Goal: Information Seeking & Learning: Learn about a topic

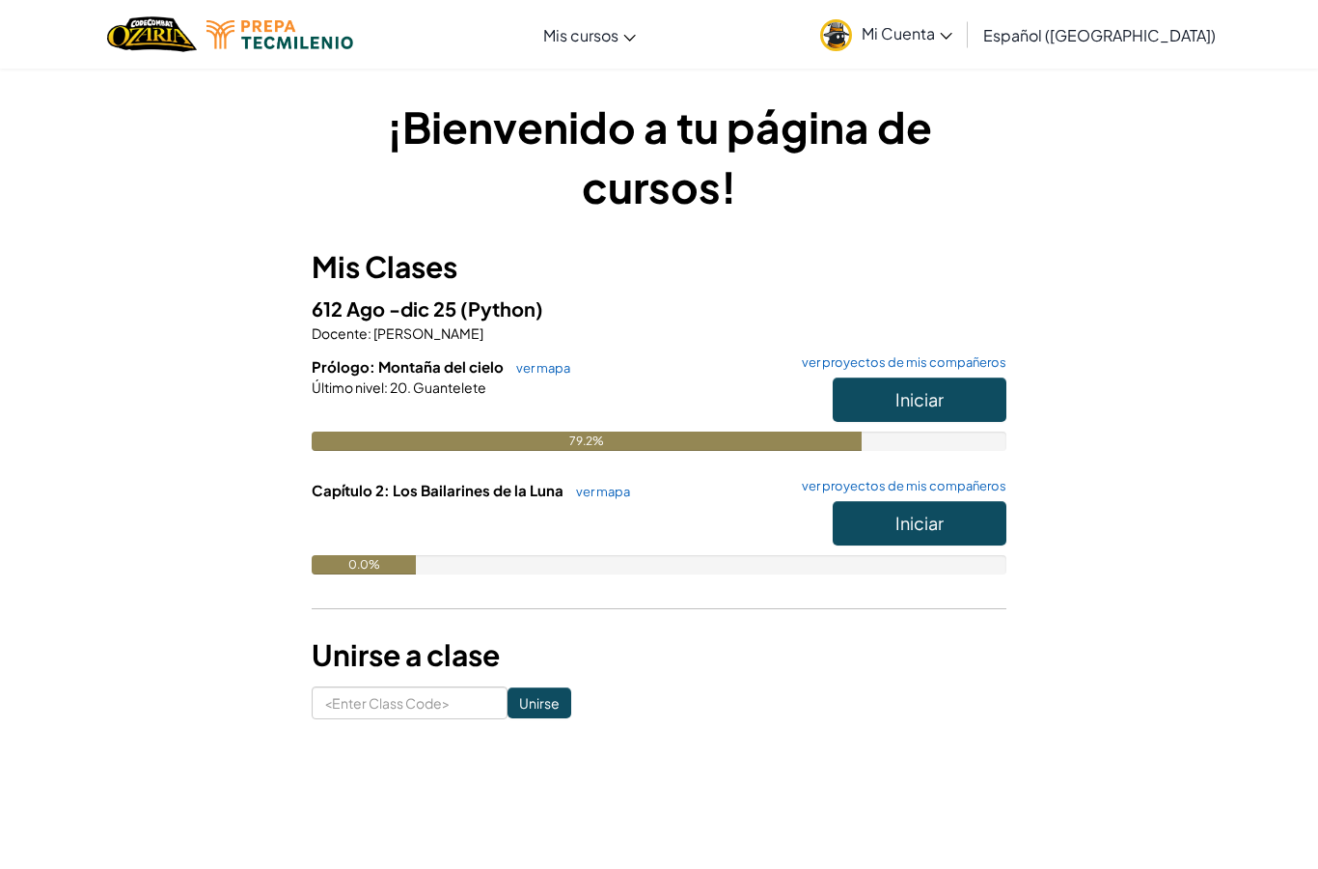
click at [960, 388] on button "Iniciar" at bounding box center [920, 399] width 174 height 44
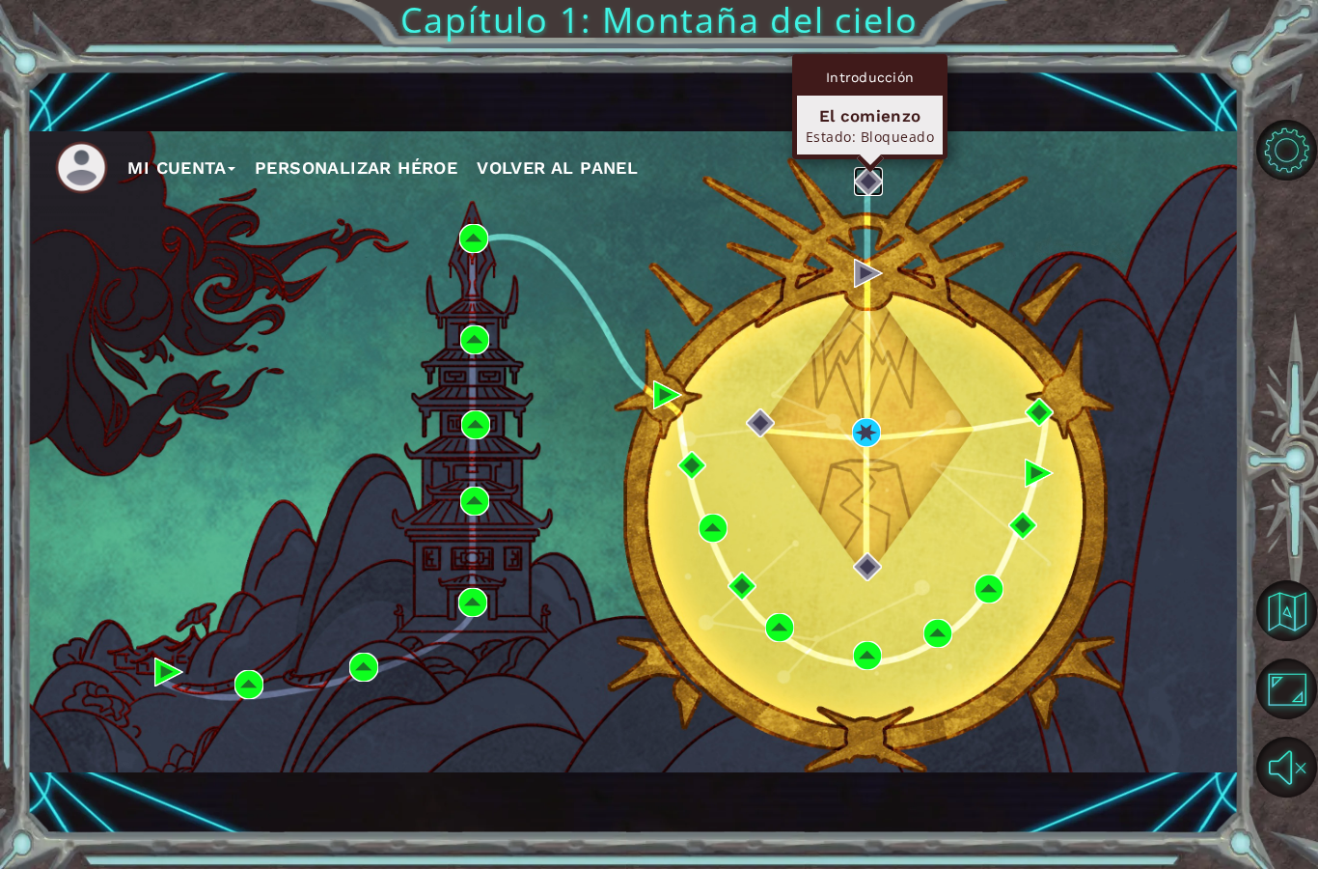
click at [855, 177] on img at bounding box center [868, 181] width 29 height 29
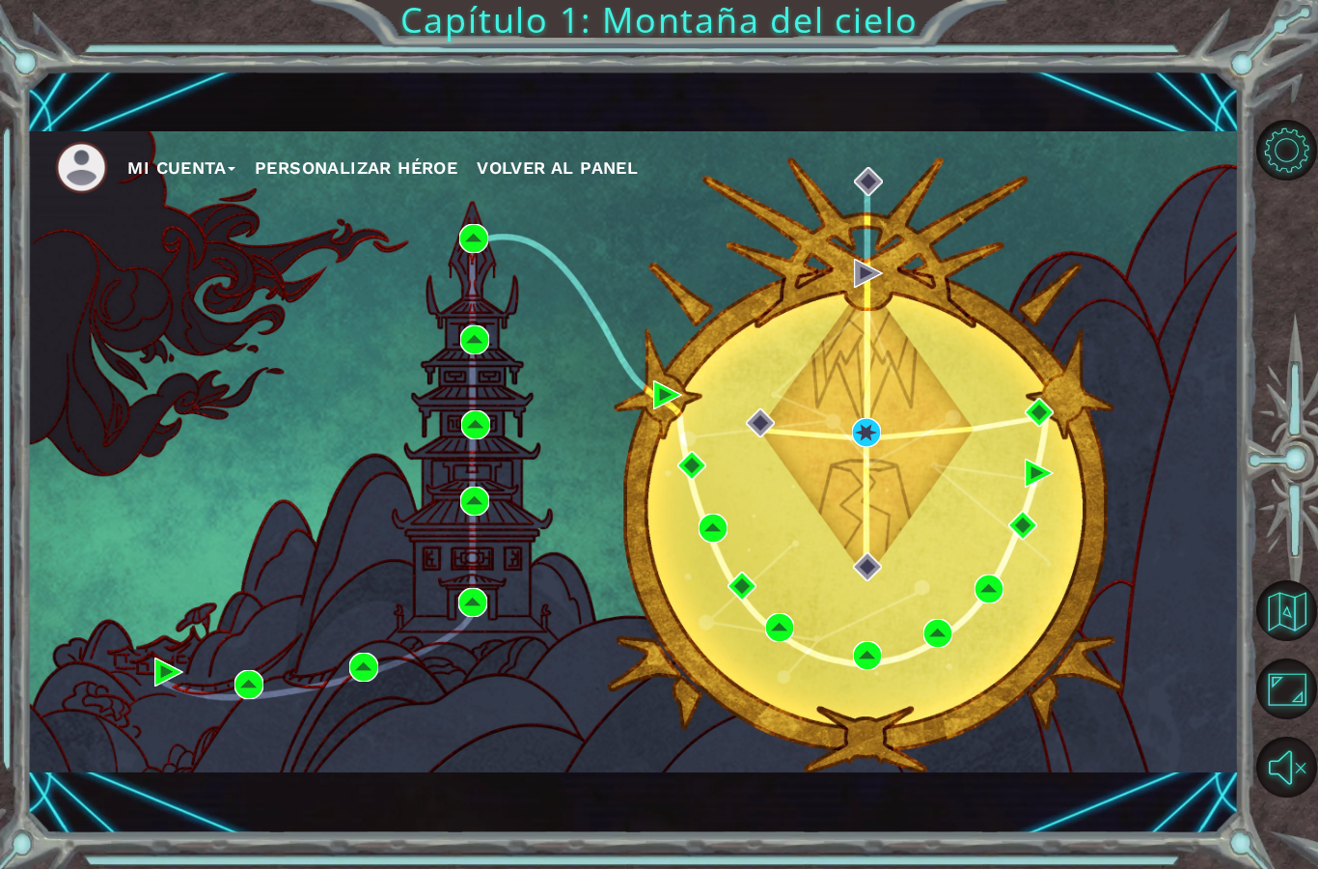
click at [897, 183] on ul "Mi Cuenta Personalizar héroe Volver al panel" at bounding box center [647, 167] width 1184 height 53
click at [845, 189] on ul "Mi Cuenta Personalizar héroe Volver al panel" at bounding box center [647, 167] width 1184 height 53
click at [874, 473] on div "Mi Cuenta Personalizar héroe Volver al panel" at bounding box center [632, 451] width 1213 height 640
click at [862, 430] on img at bounding box center [866, 432] width 29 height 29
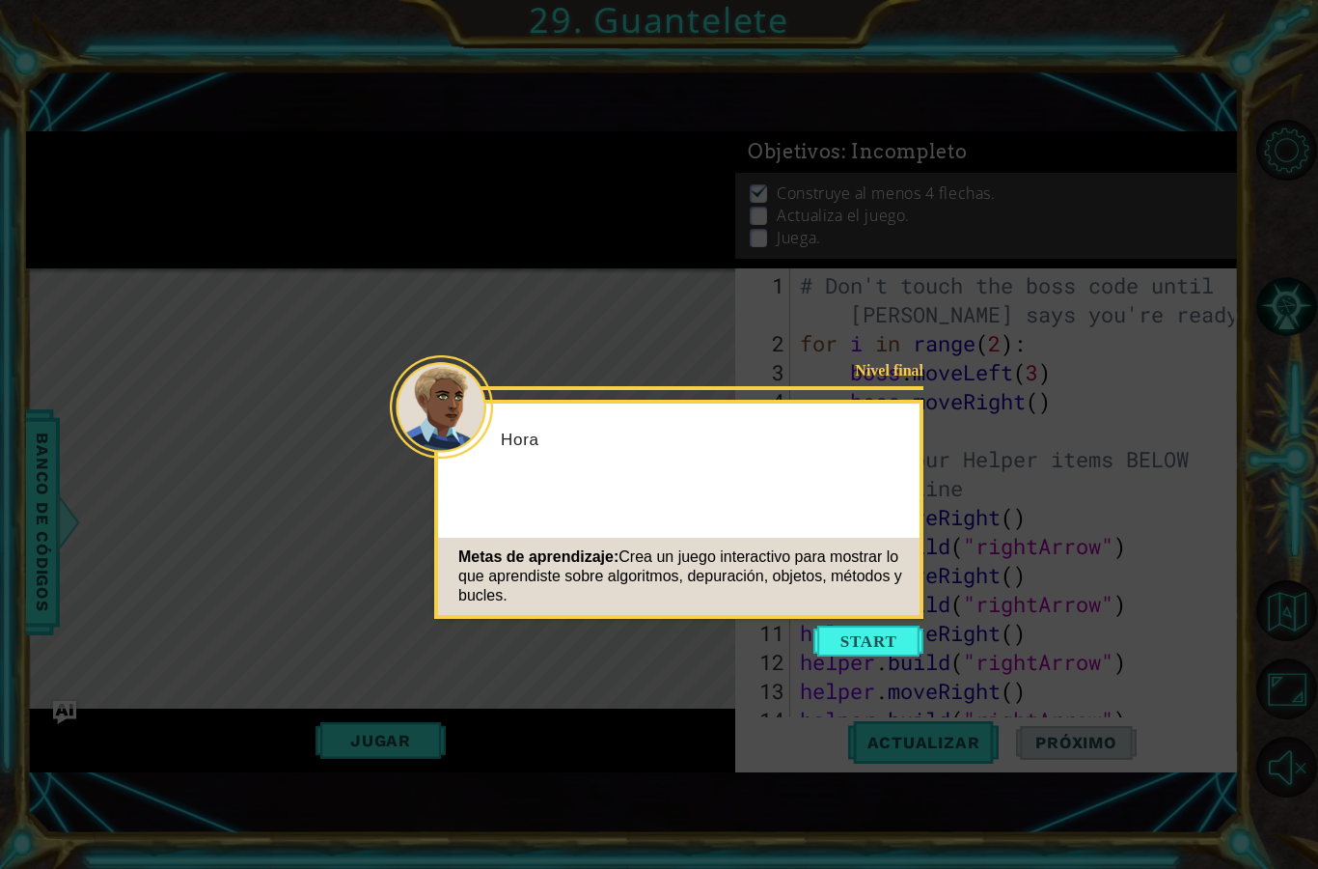
scroll to position [29, 0]
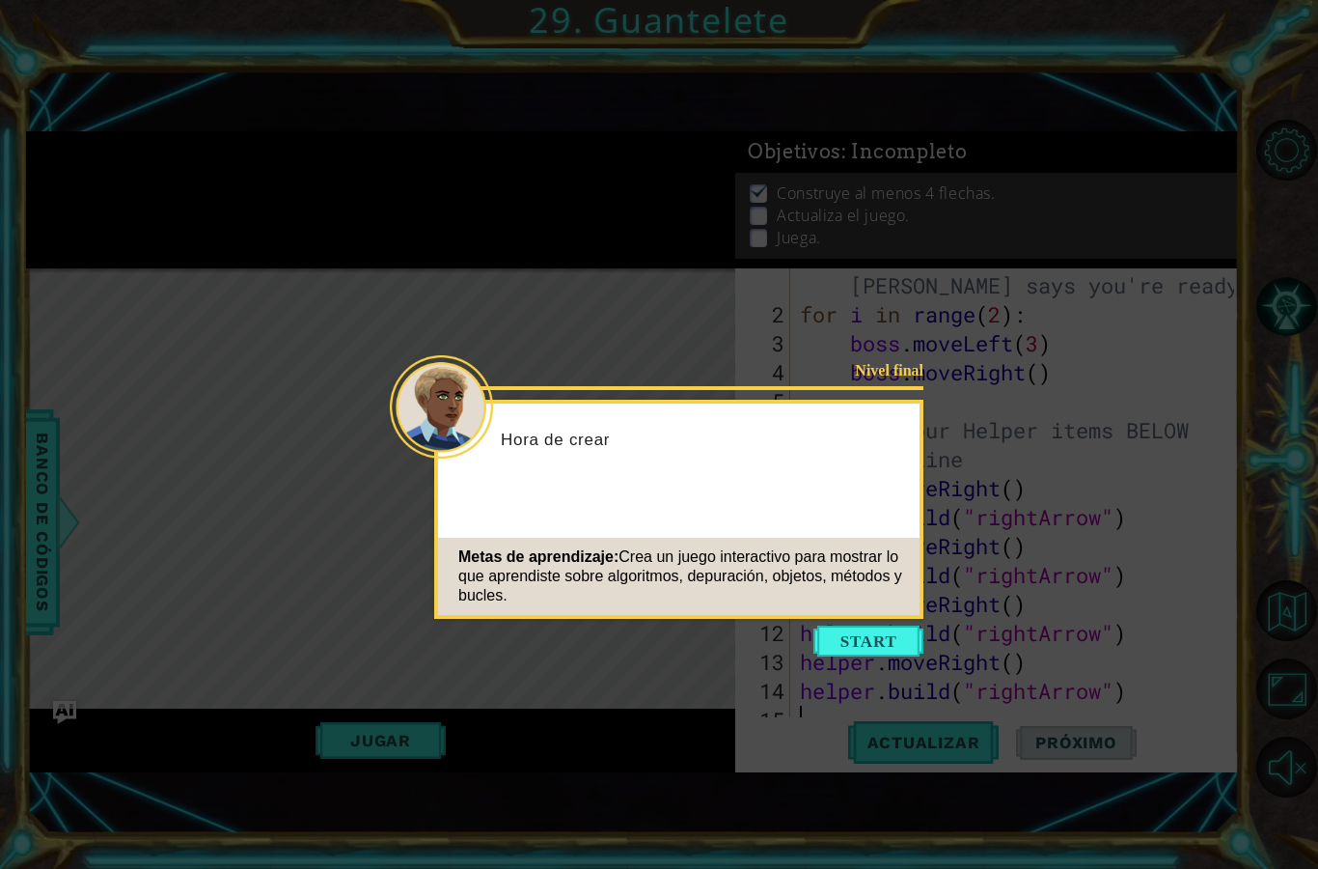
click at [854, 654] on button "Start" at bounding box center [869, 640] width 110 height 31
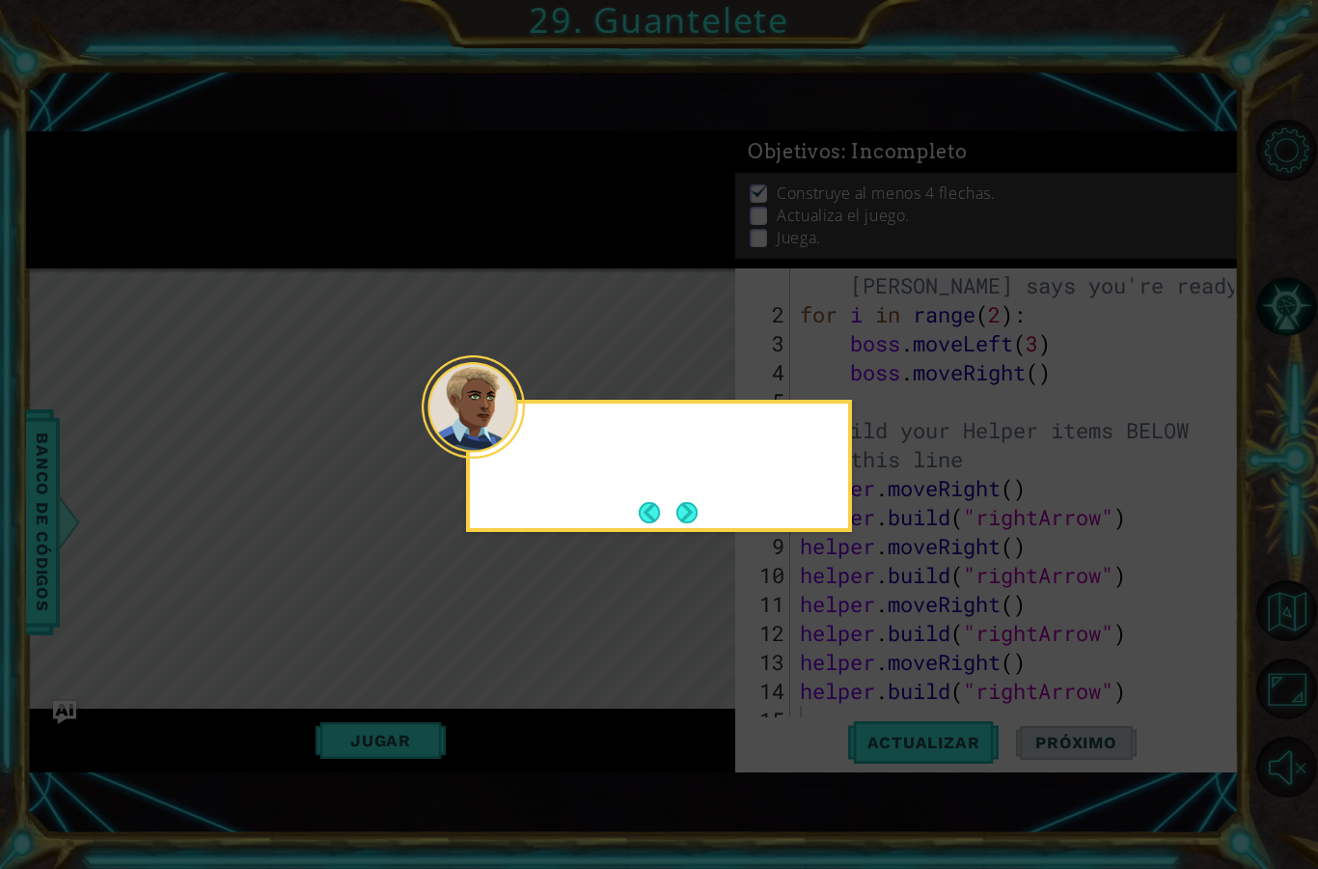
scroll to position [0, 0]
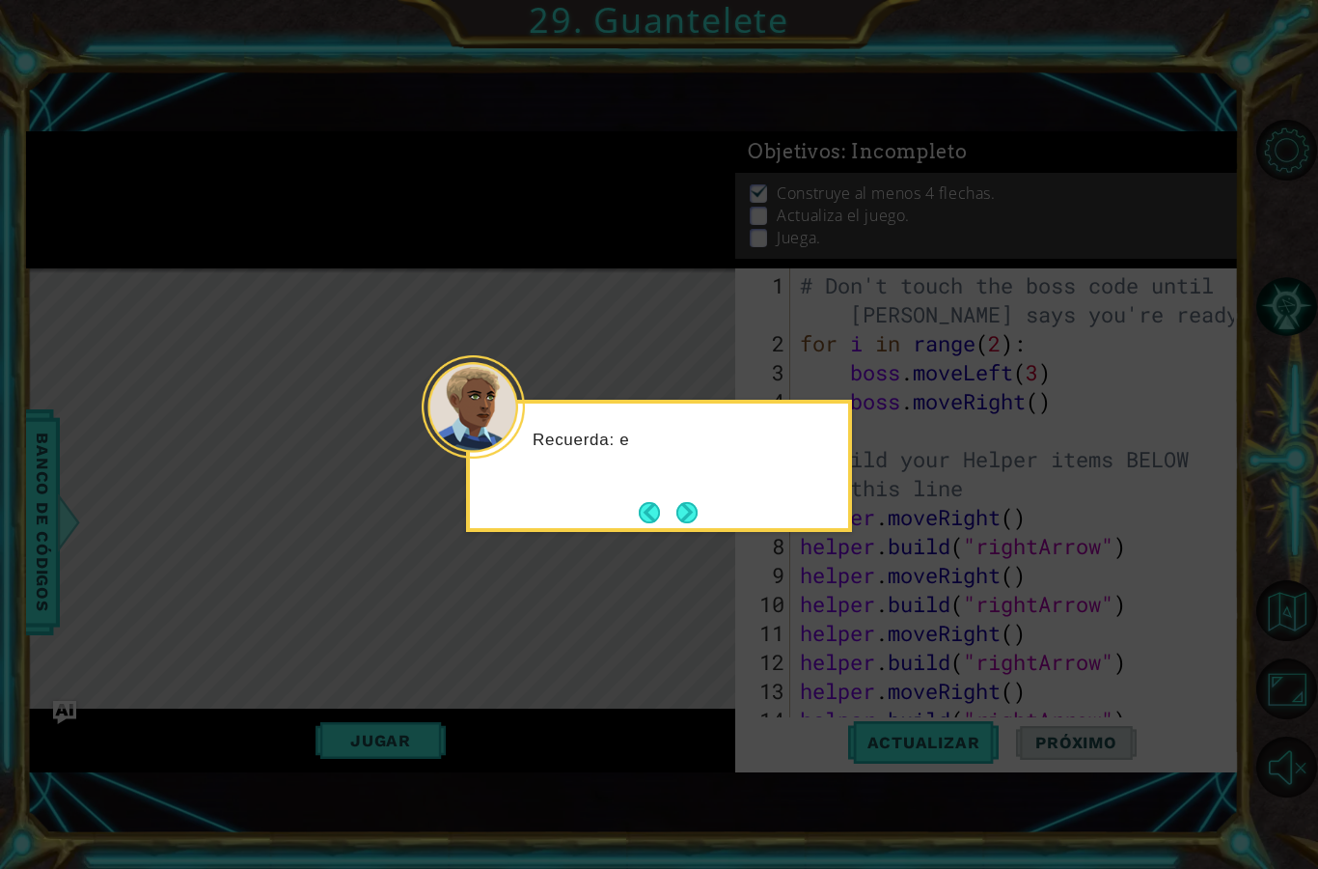
click at [687, 516] on button "Next" at bounding box center [687, 512] width 22 height 22
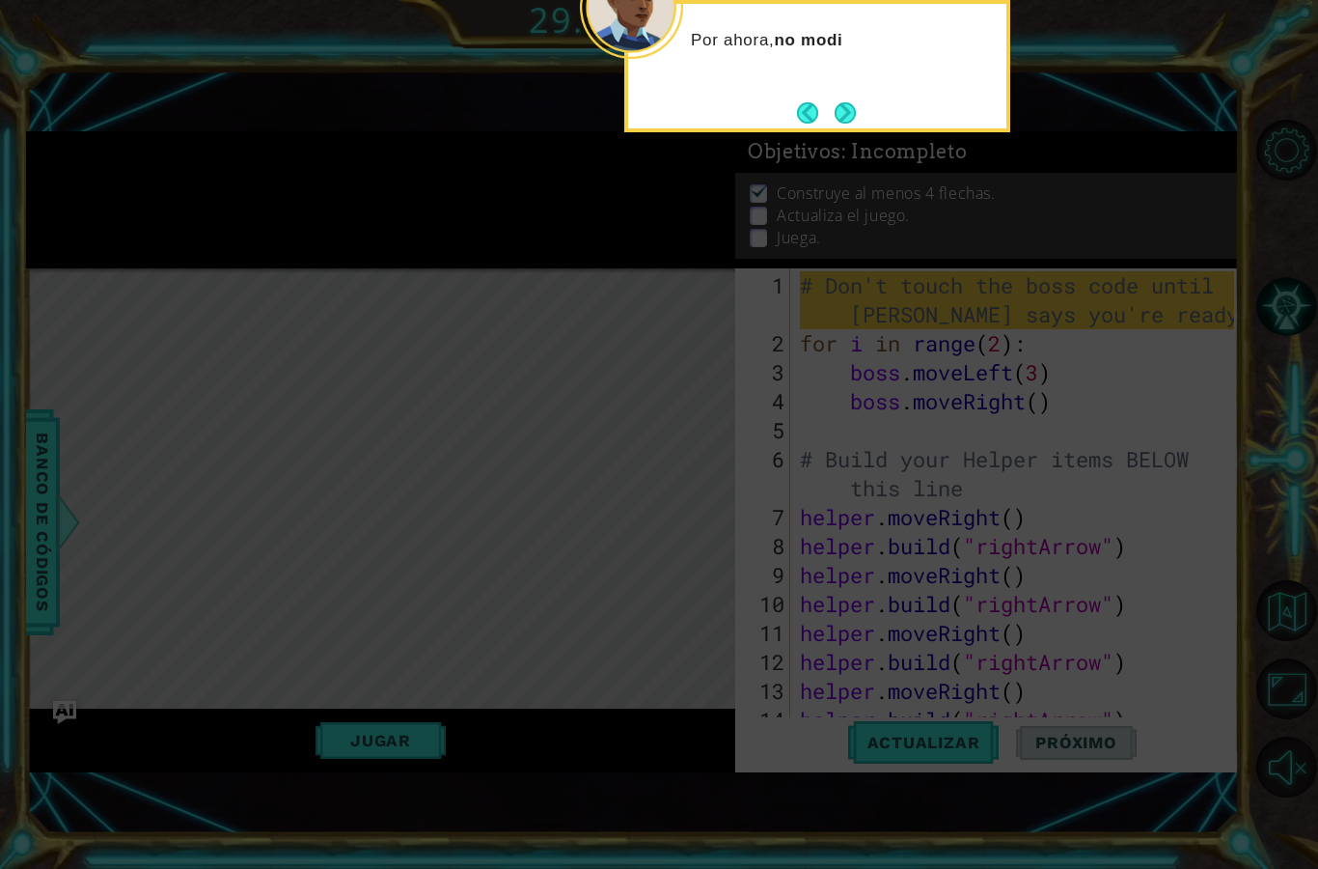
click at [856, 114] on button "Next" at bounding box center [845, 112] width 21 height 21
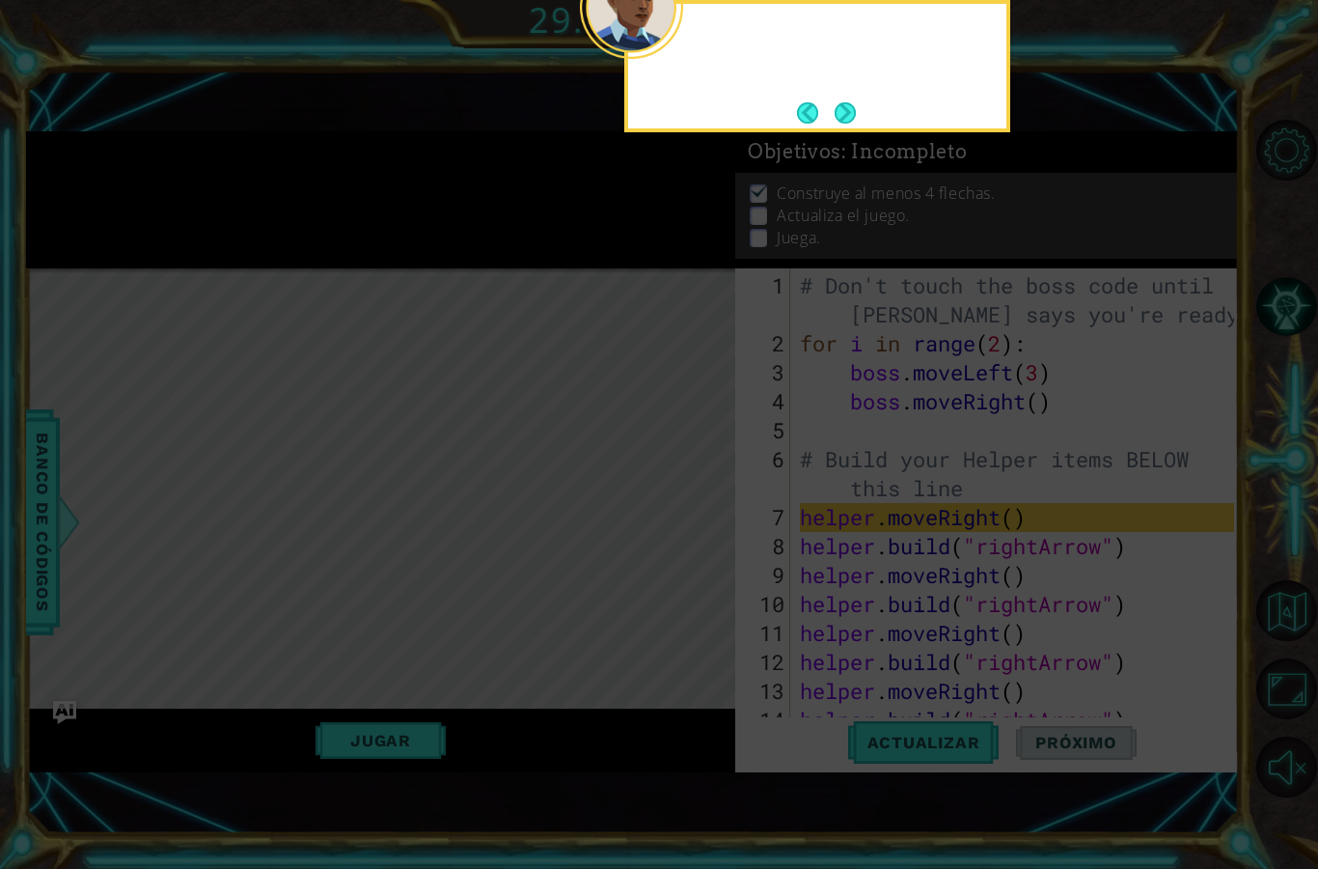
click at [843, 102] on button "Next" at bounding box center [845, 112] width 21 height 21
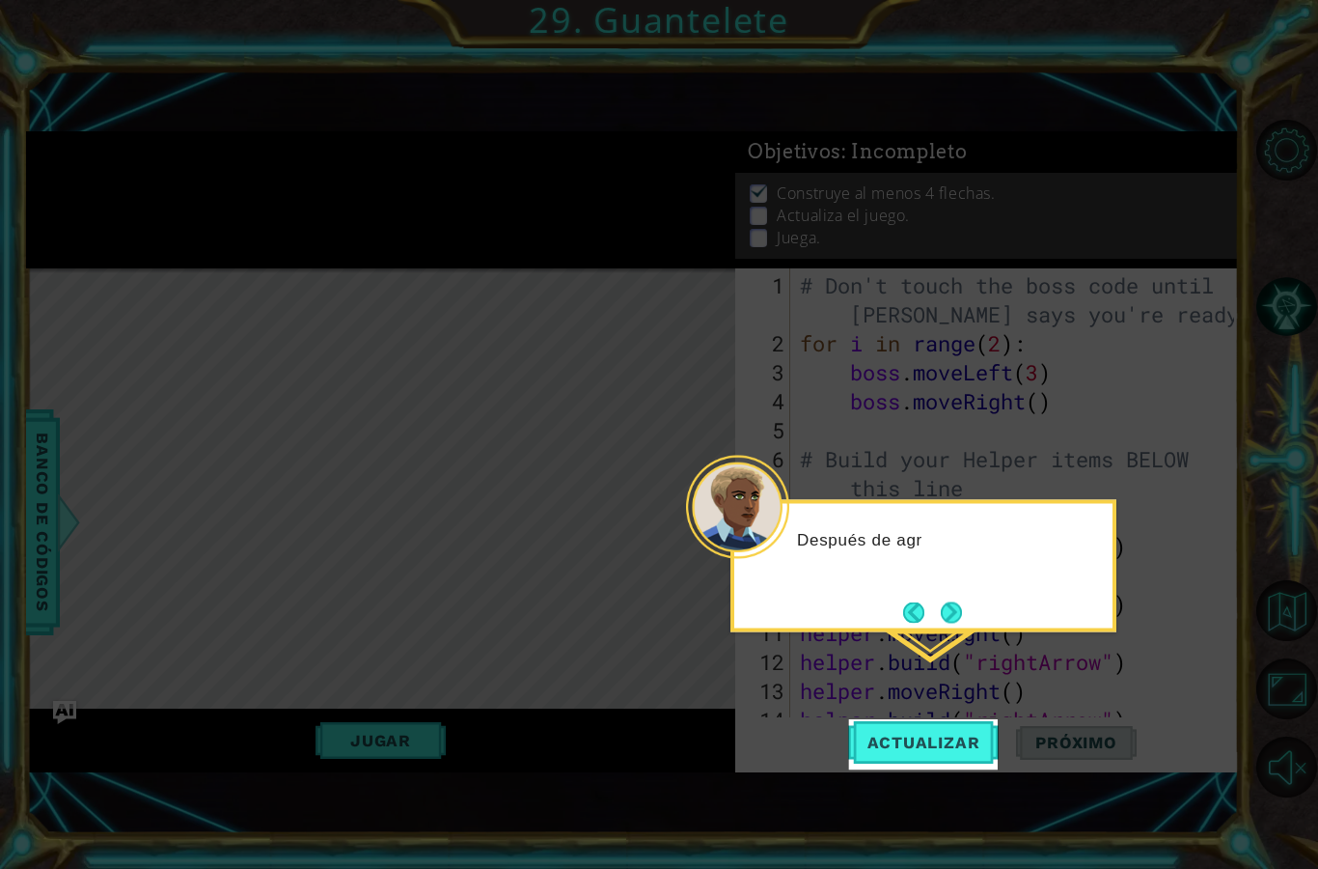
click at [896, 739] on span "Actualizar" at bounding box center [924, 742] width 152 height 19
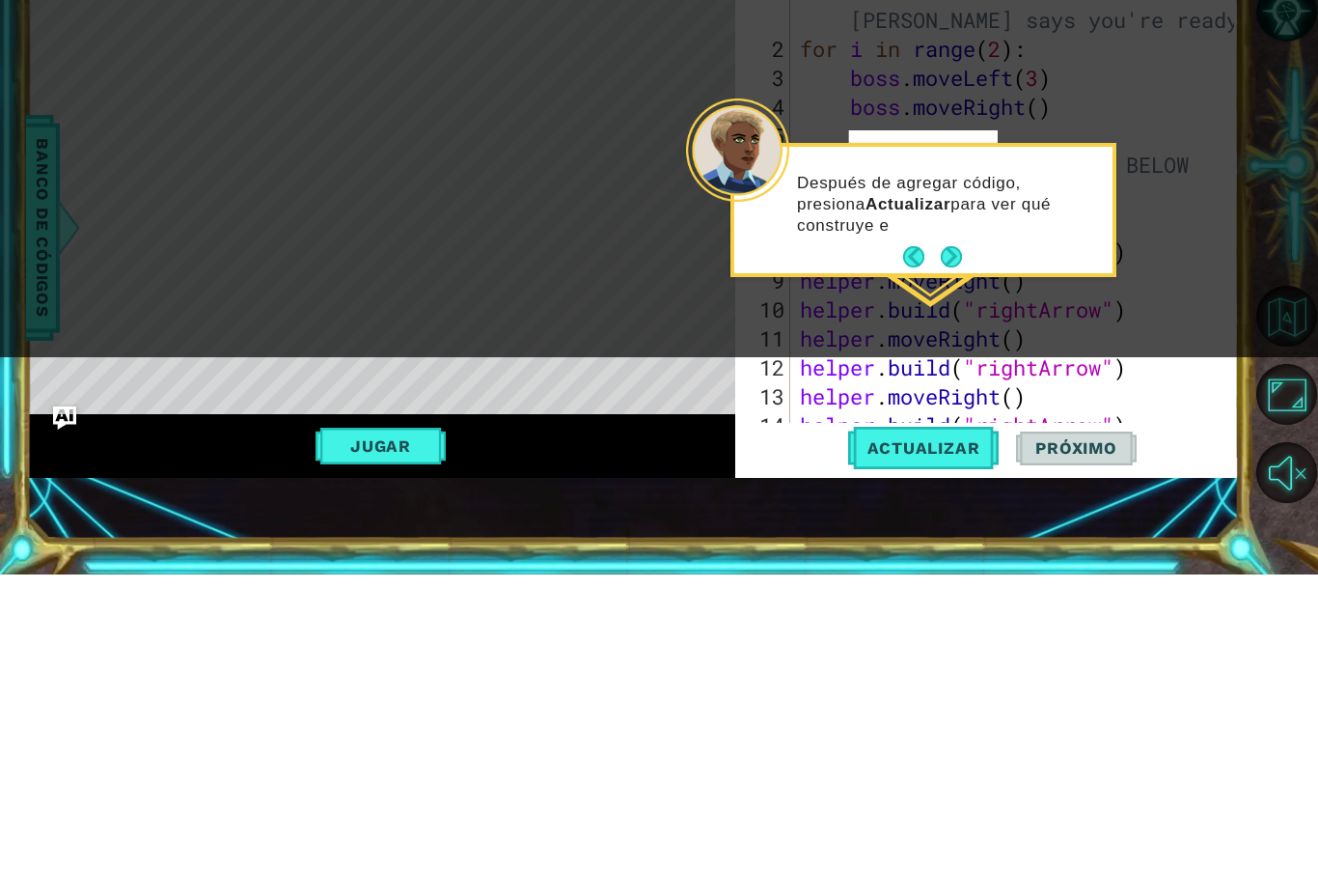
scroll to position [77, 0]
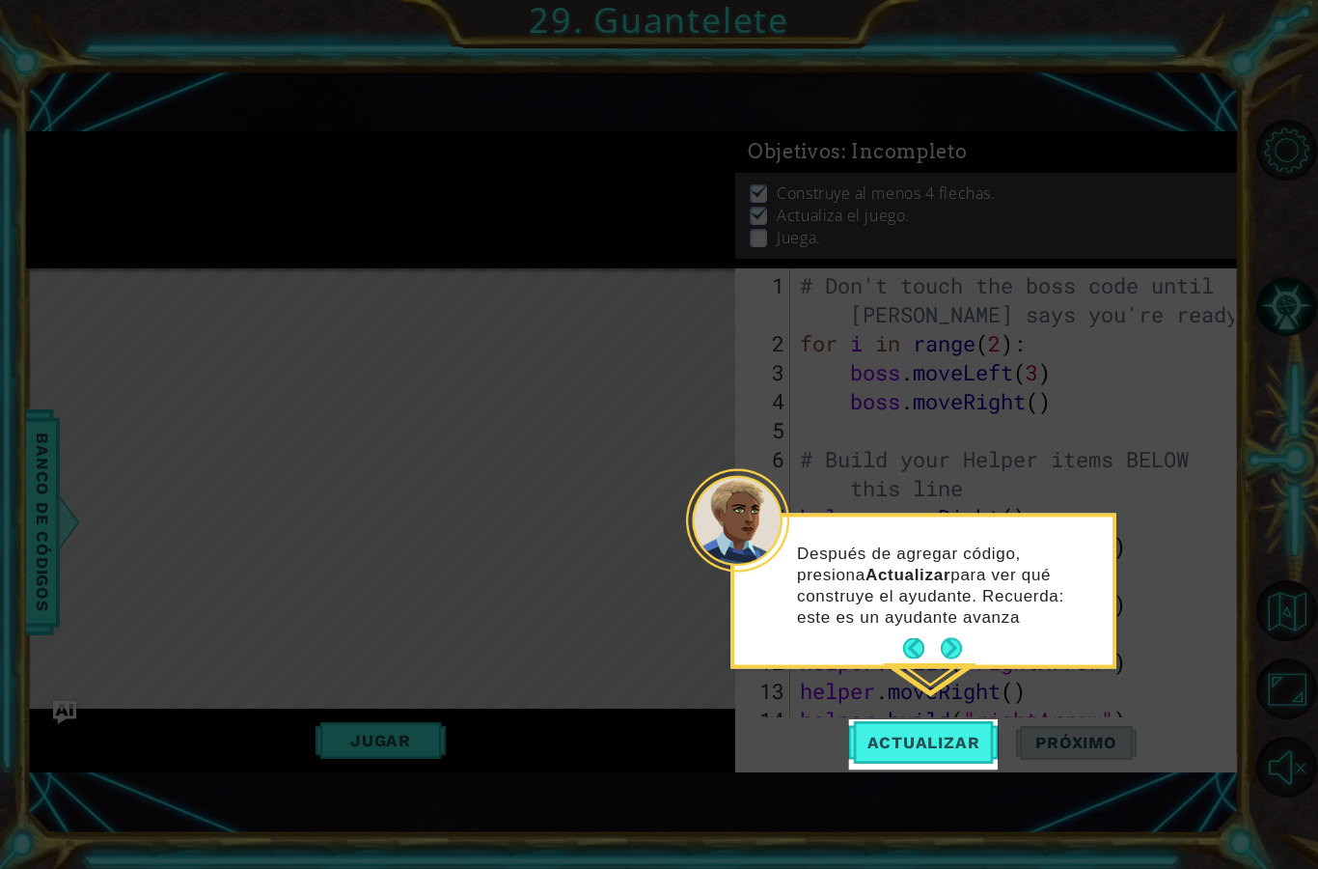
click at [941, 638] on button "Next" at bounding box center [951, 648] width 21 height 21
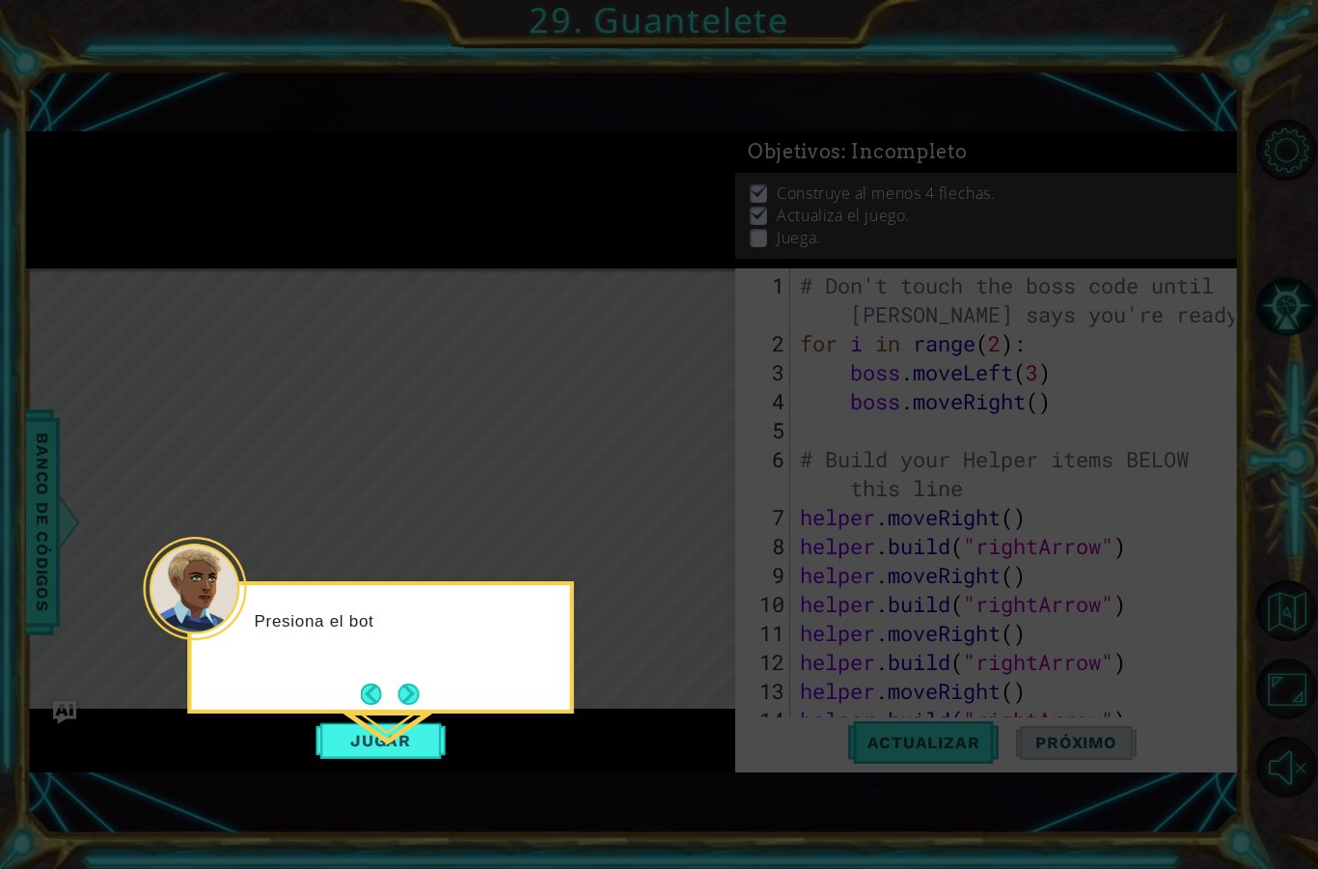
click at [414, 683] on button "Next" at bounding box center [408, 693] width 21 height 21
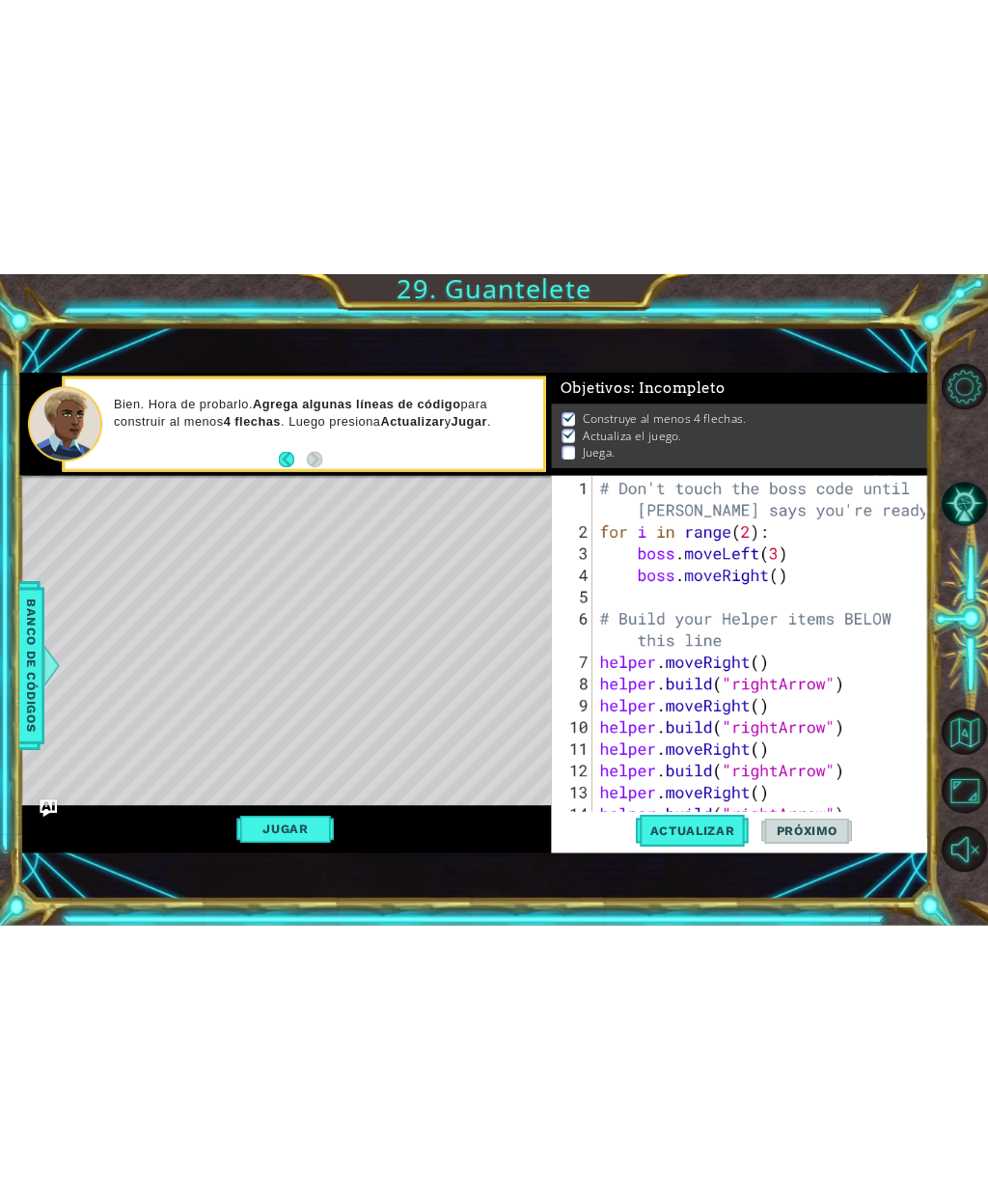
scroll to position [0, 0]
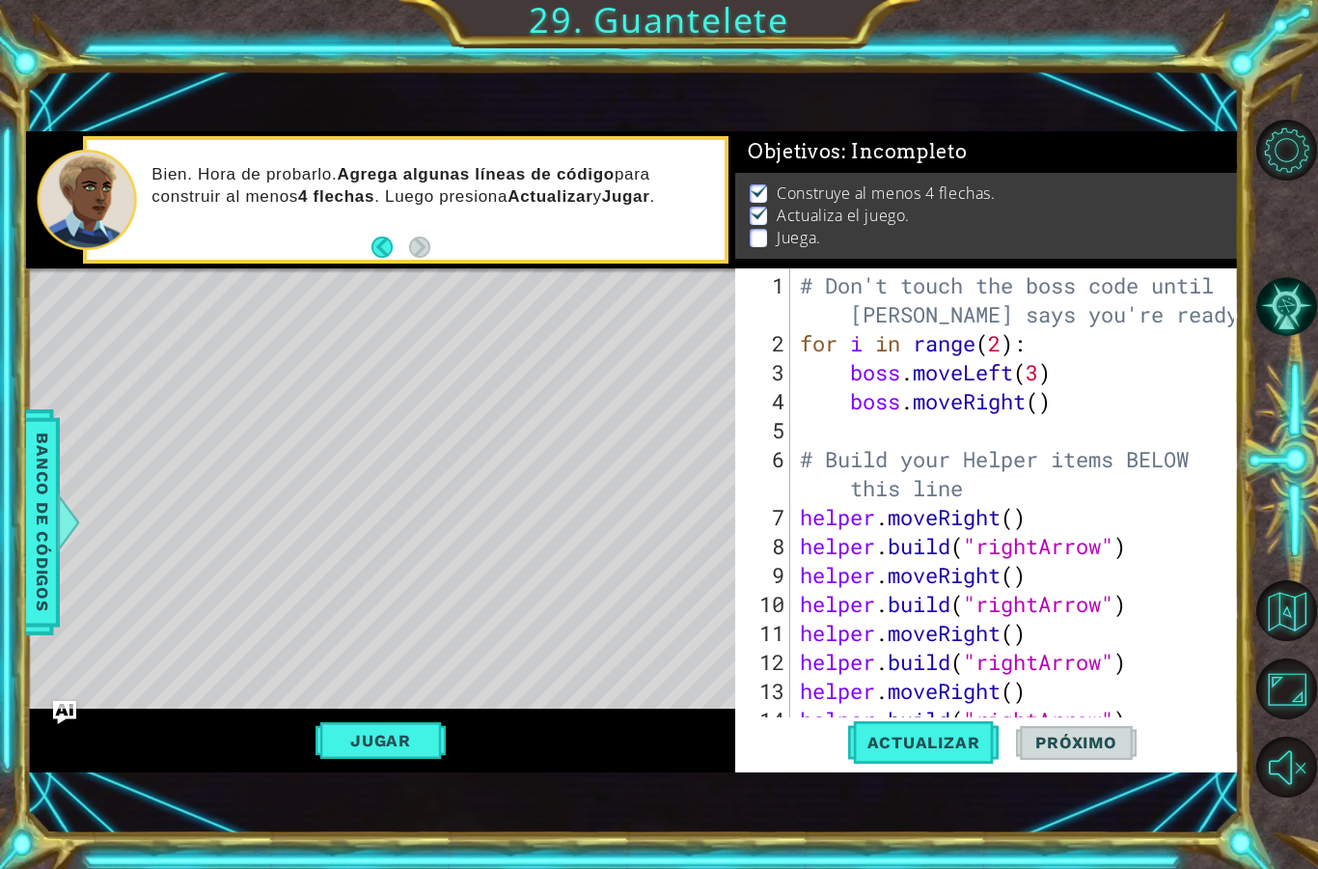
click at [388, 758] on button "Jugar" at bounding box center [381, 740] width 130 height 37
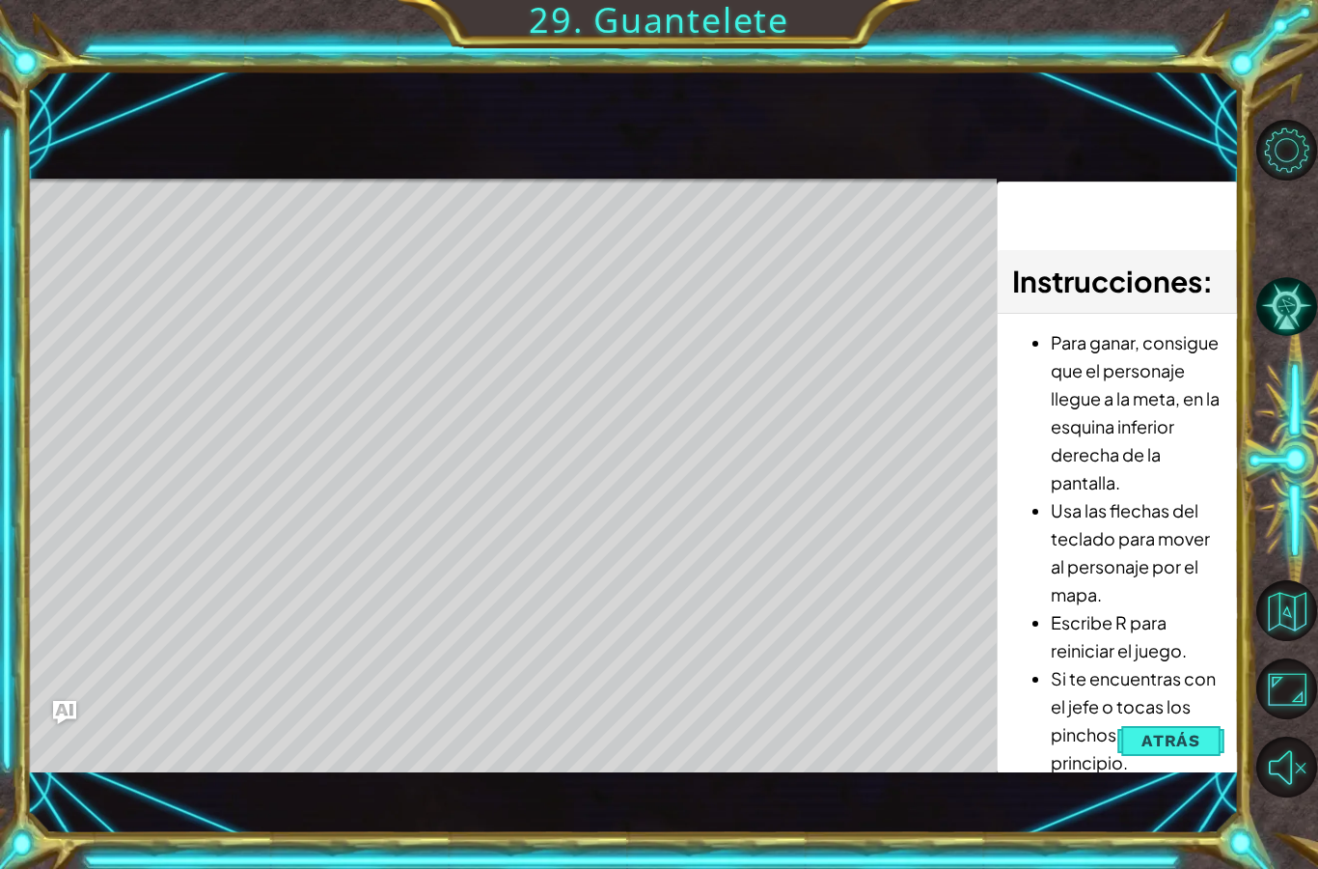
click at [1128, 758] on button "Atrás" at bounding box center [1171, 740] width 107 height 39
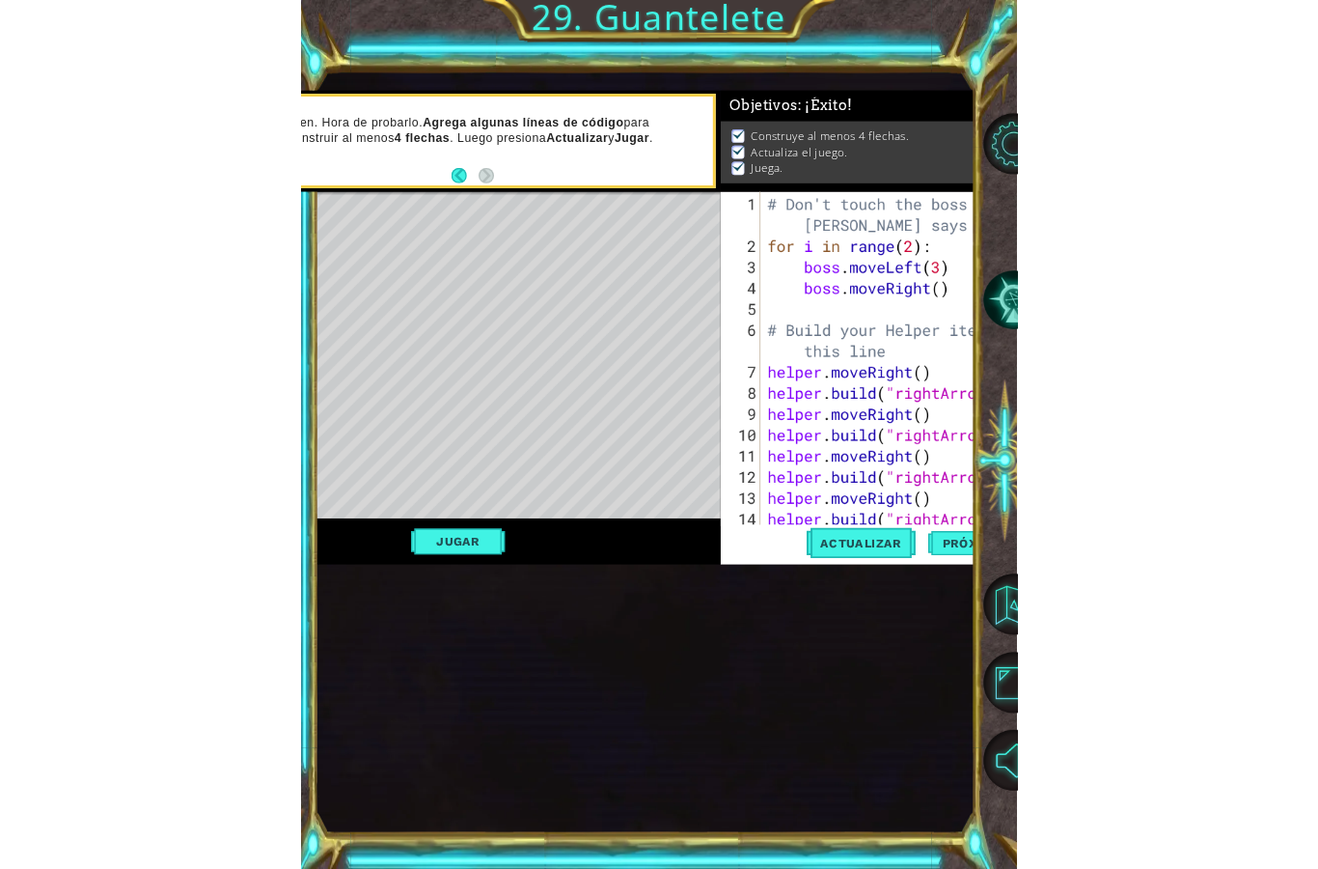
scroll to position [29, 0]
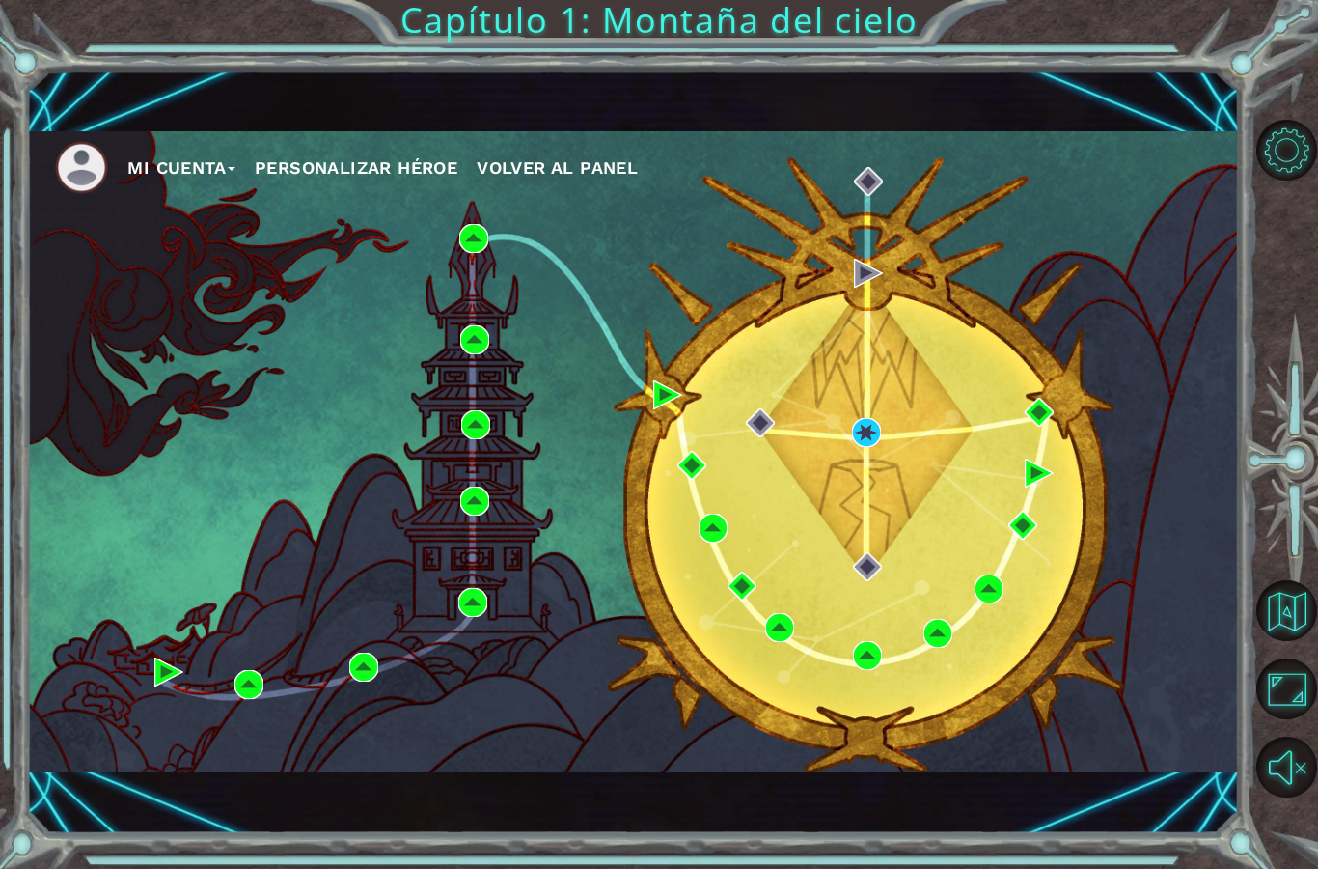
scroll to position [14, 0]
click at [1032, 522] on img at bounding box center [1023, 525] width 29 height 29
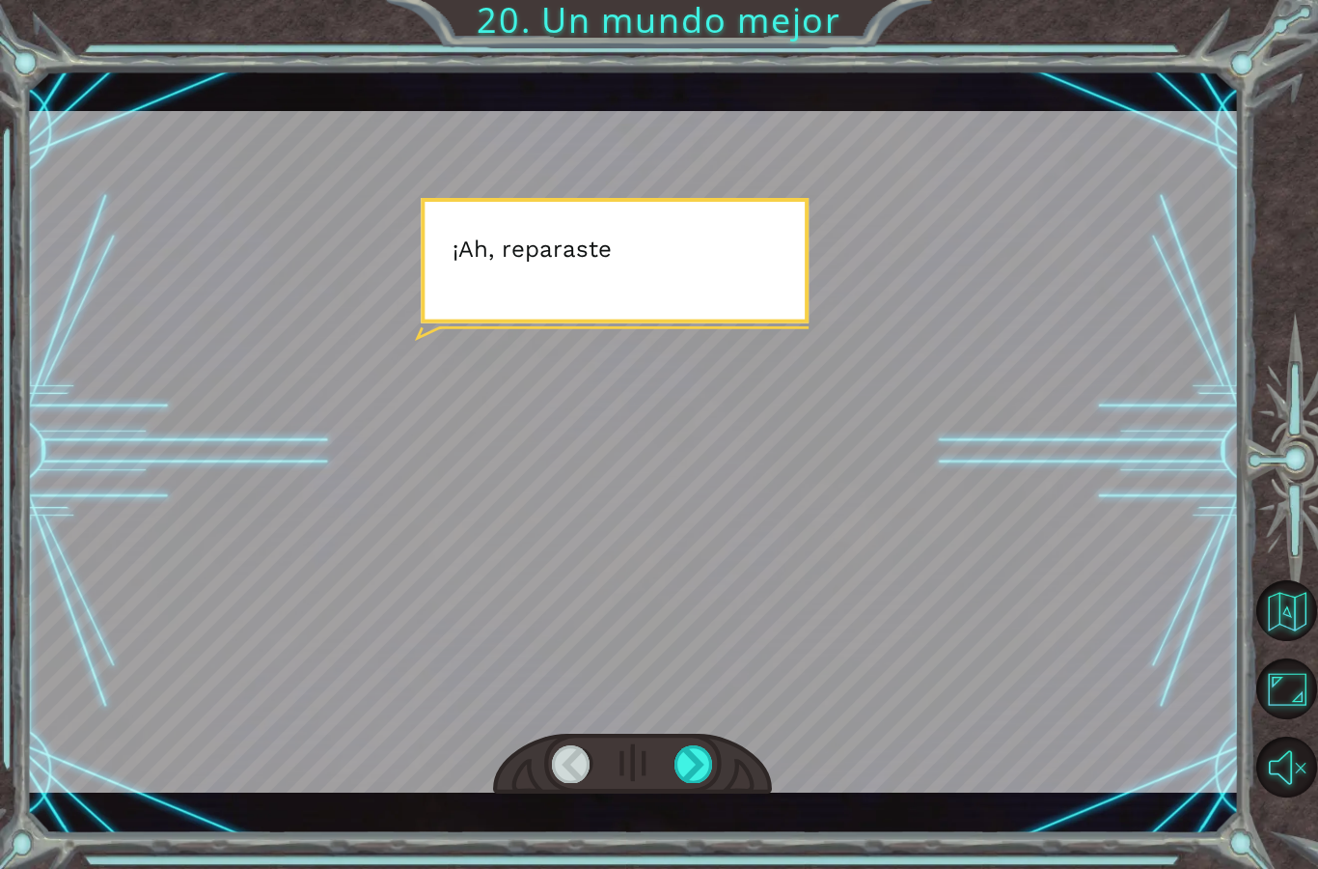
click at [1061, 580] on div at bounding box center [632, 452] width 1213 height 682
click at [1056, 574] on div at bounding box center [632, 452] width 1213 height 682
click at [680, 777] on div at bounding box center [694, 763] width 39 height 37
click at [699, 748] on div at bounding box center [694, 763] width 39 height 37
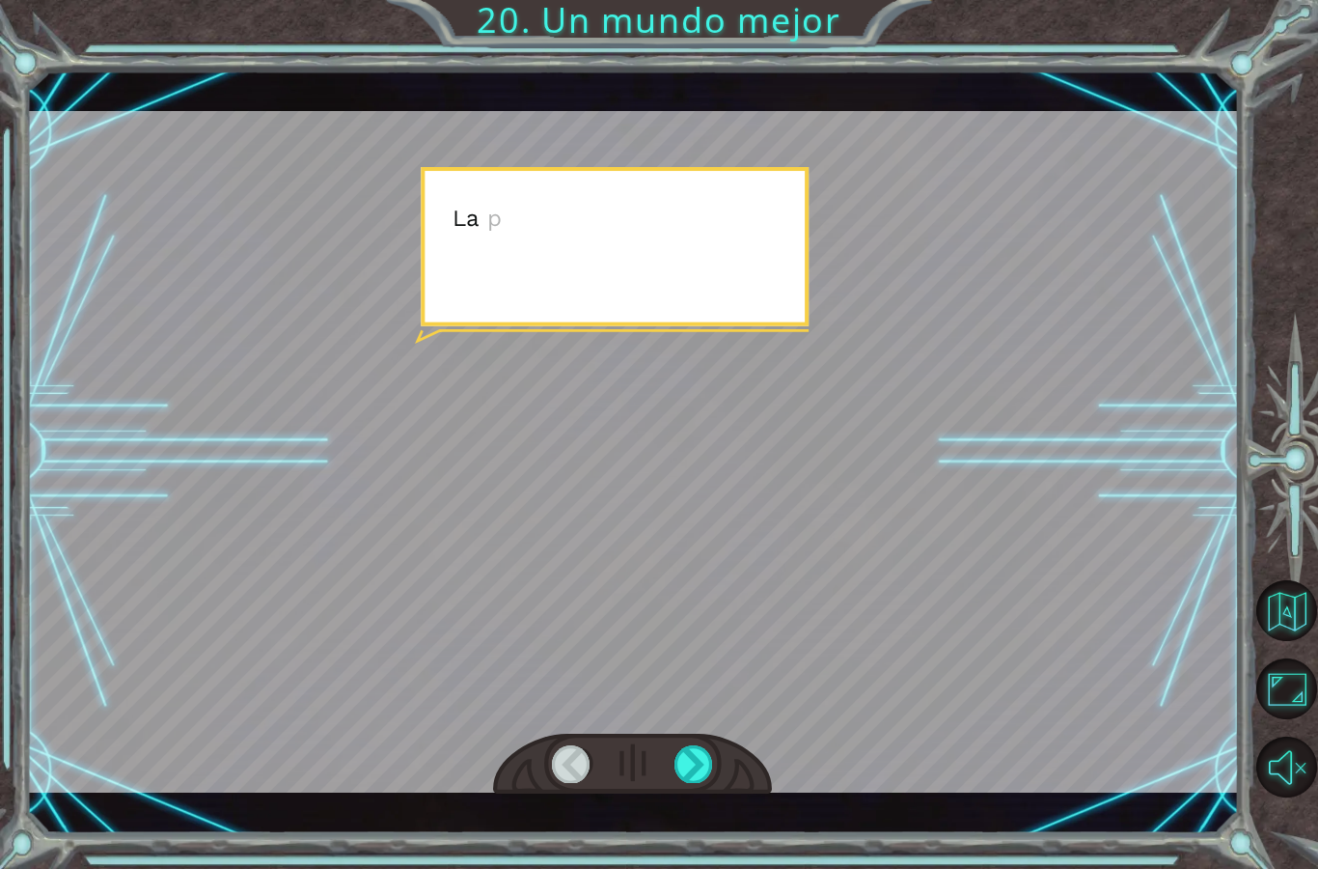
click at [694, 764] on div at bounding box center [694, 763] width 39 height 37
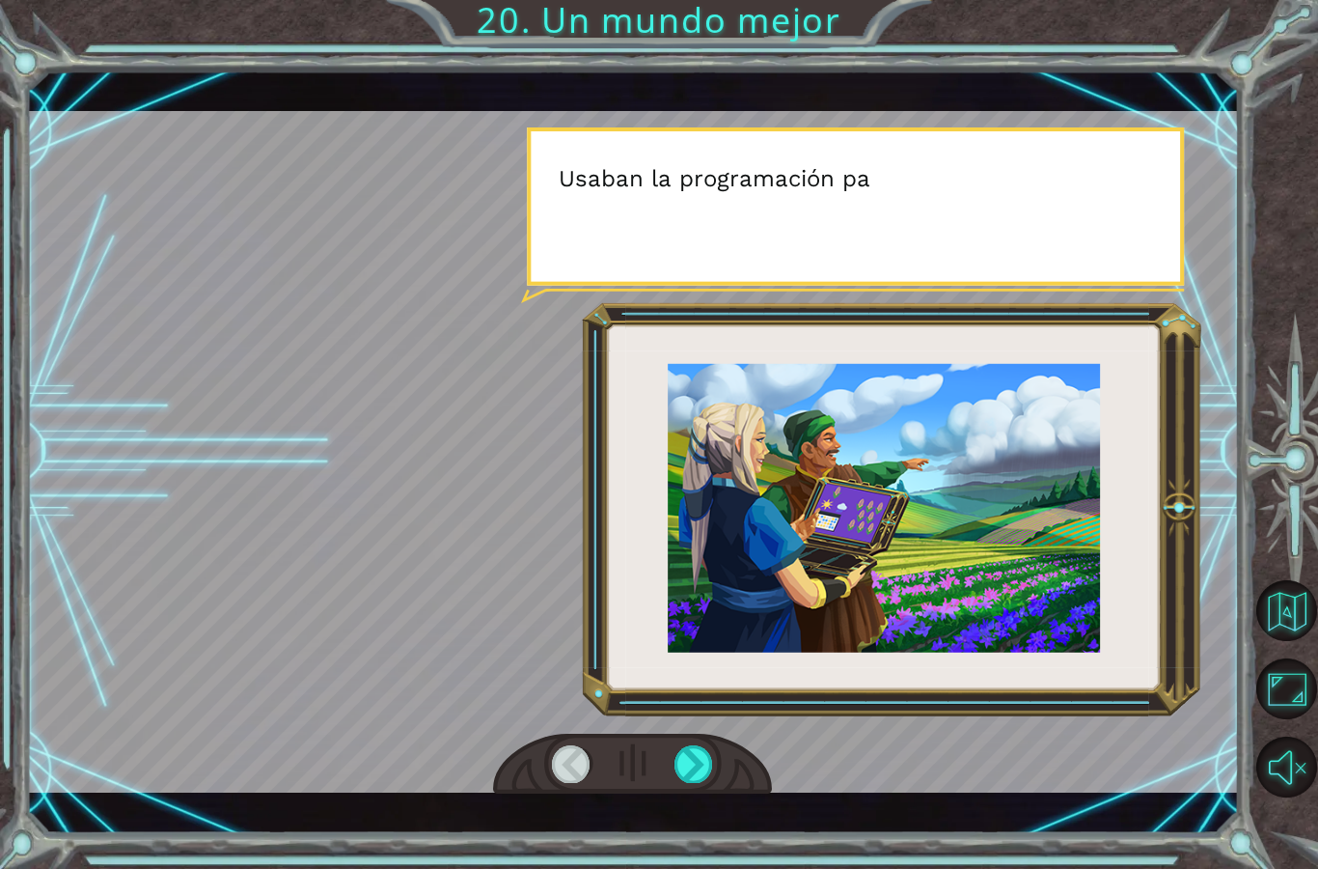
click at [707, 768] on div at bounding box center [694, 763] width 39 height 37
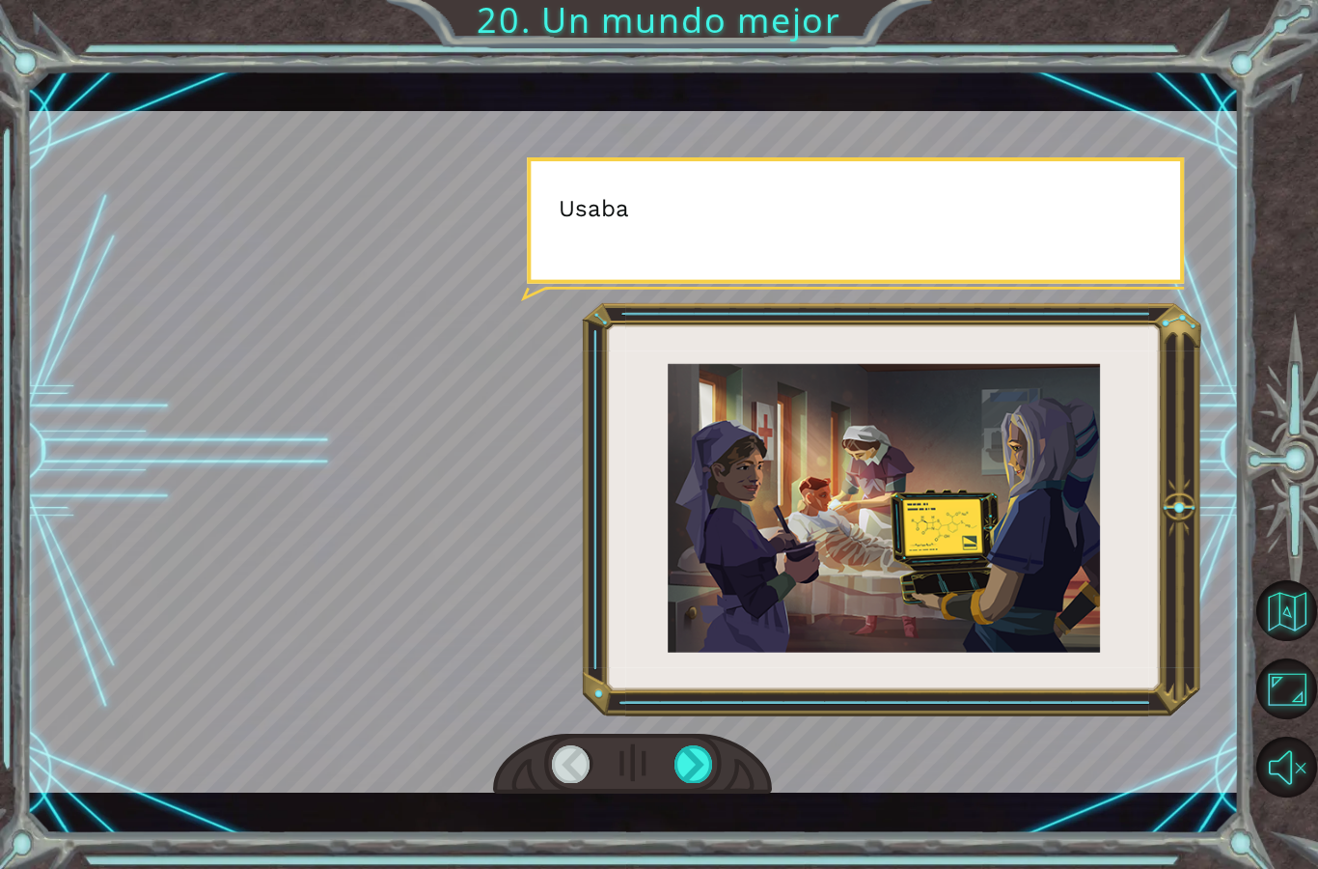
click at [699, 754] on div at bounding box center [694, 763] width 39 height 37
click at [700, 765] on div at bounding box center [694, 763] width 39 height 37
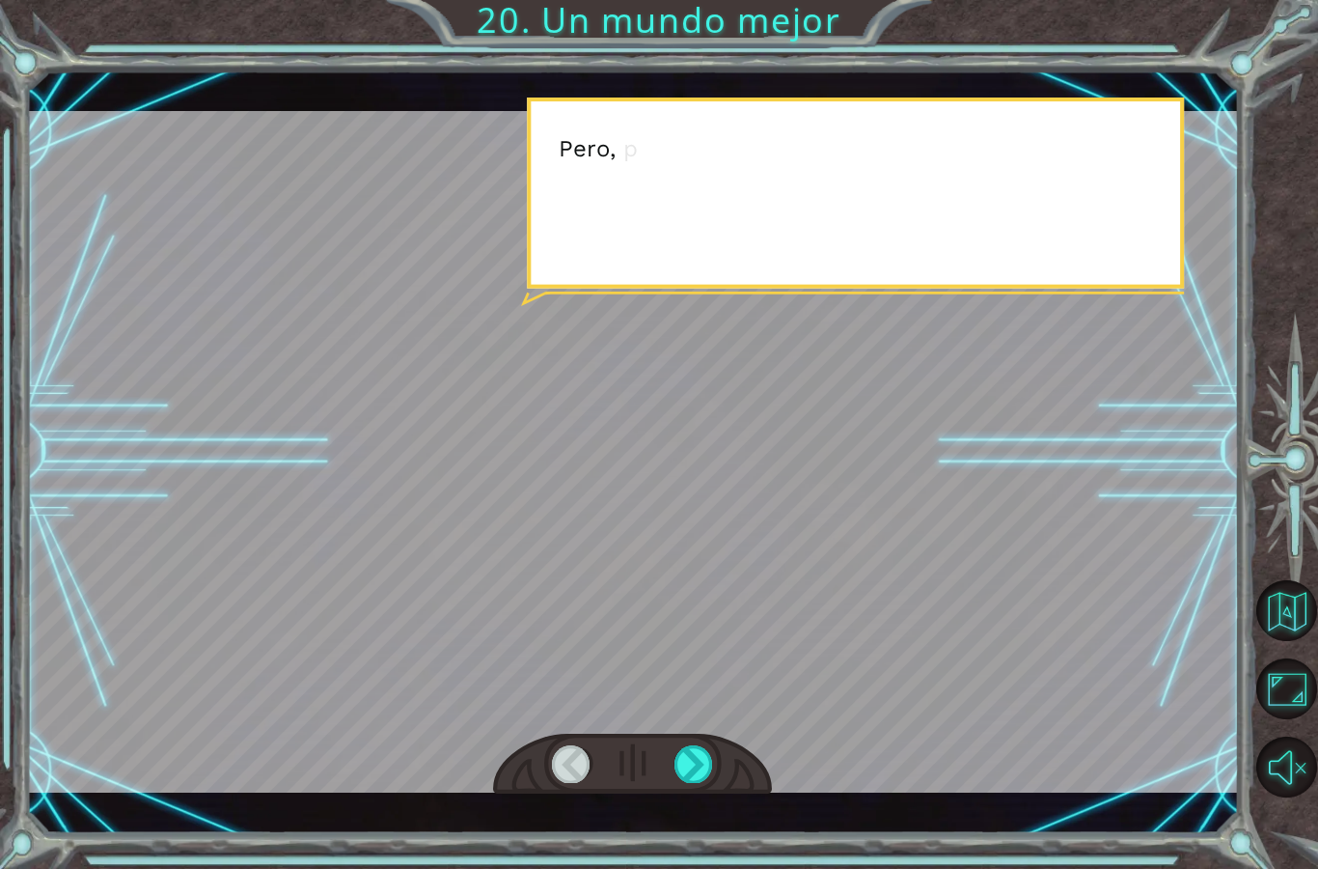
click at [703, 758] on div at bounding box center [694, 763] width 39 height 37
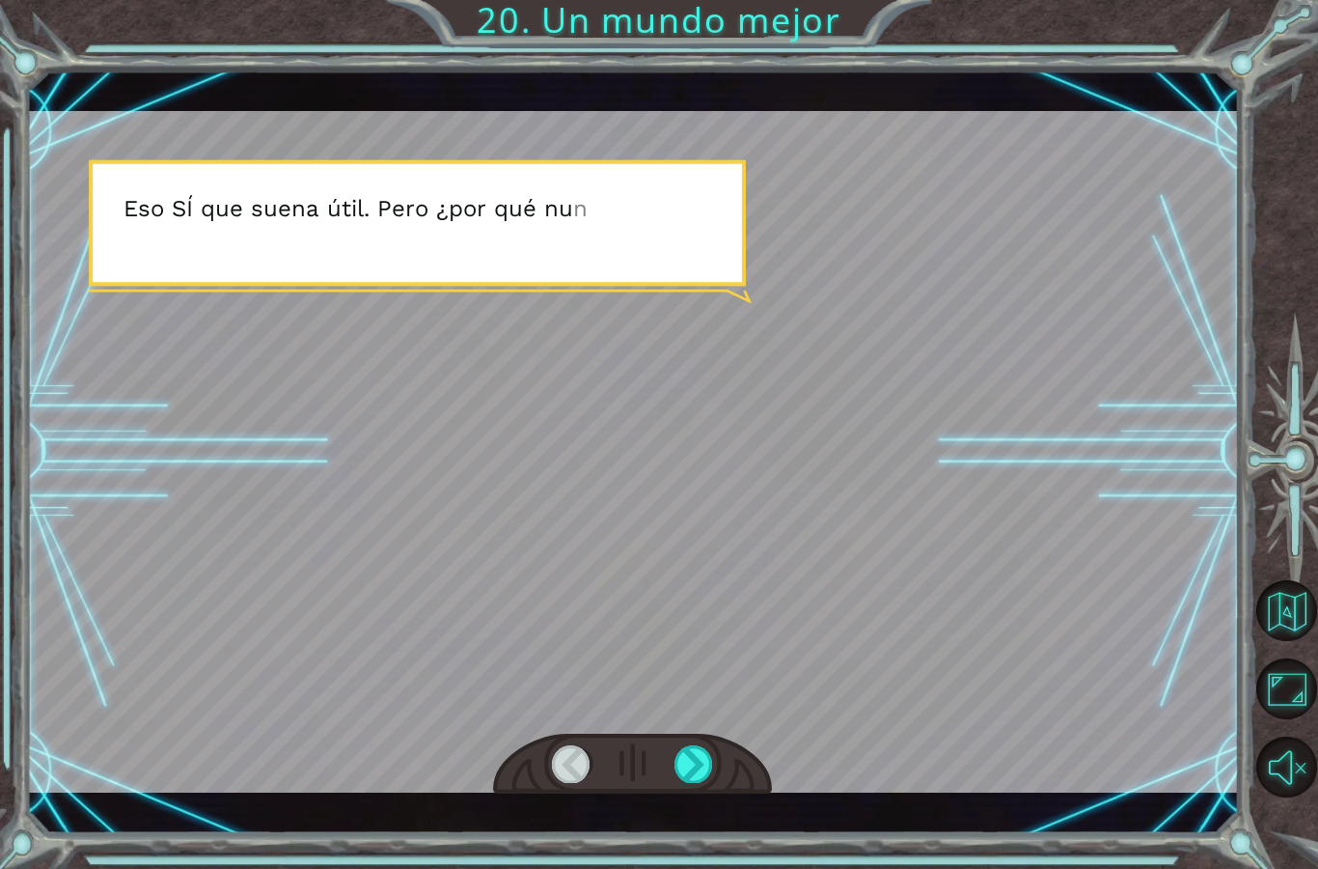
click at [697, 776] on div at bounding box center [694, 763] width 39 height 37
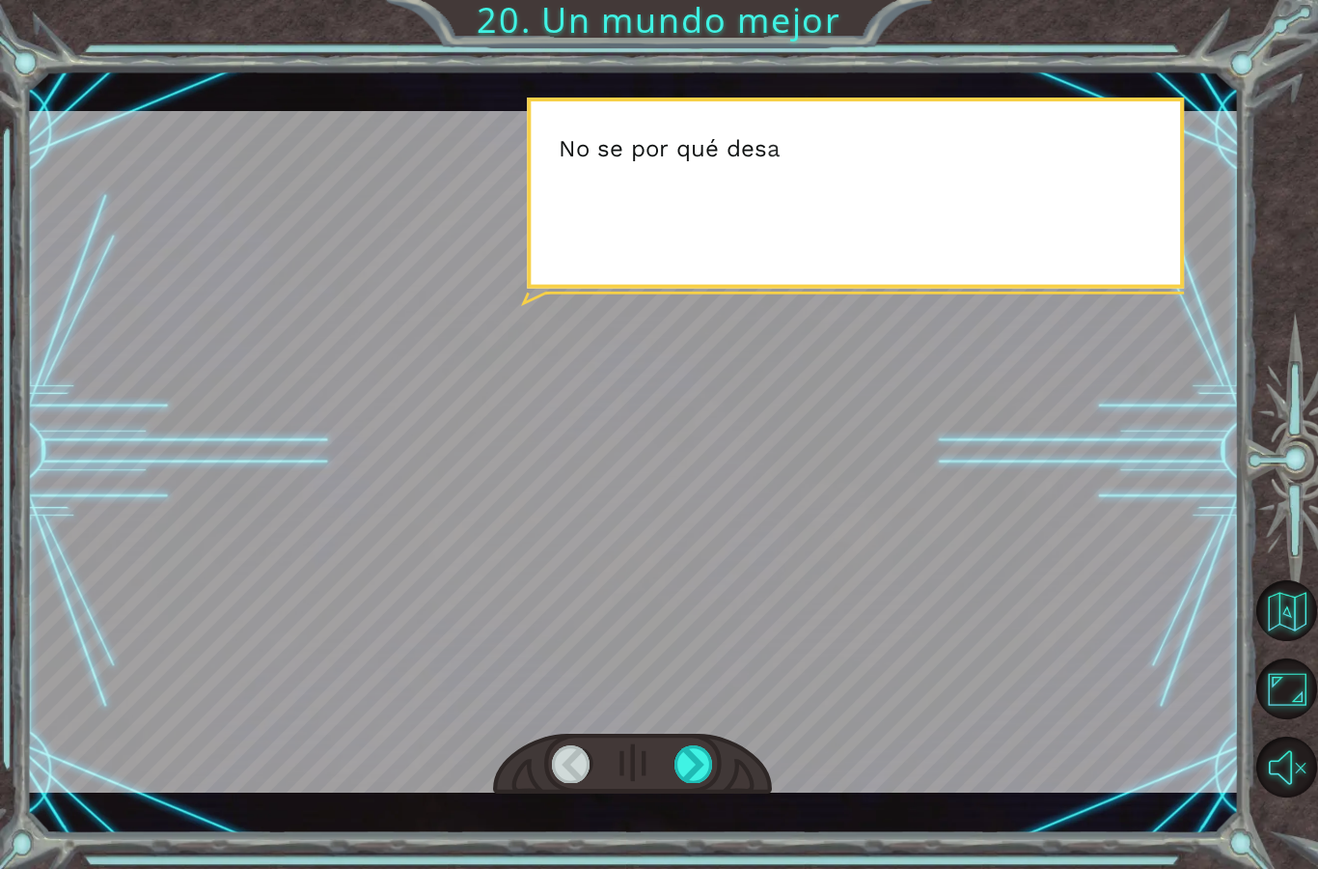
click at [698, 772] on div at bounding box center [694, 763] width 39 height 37
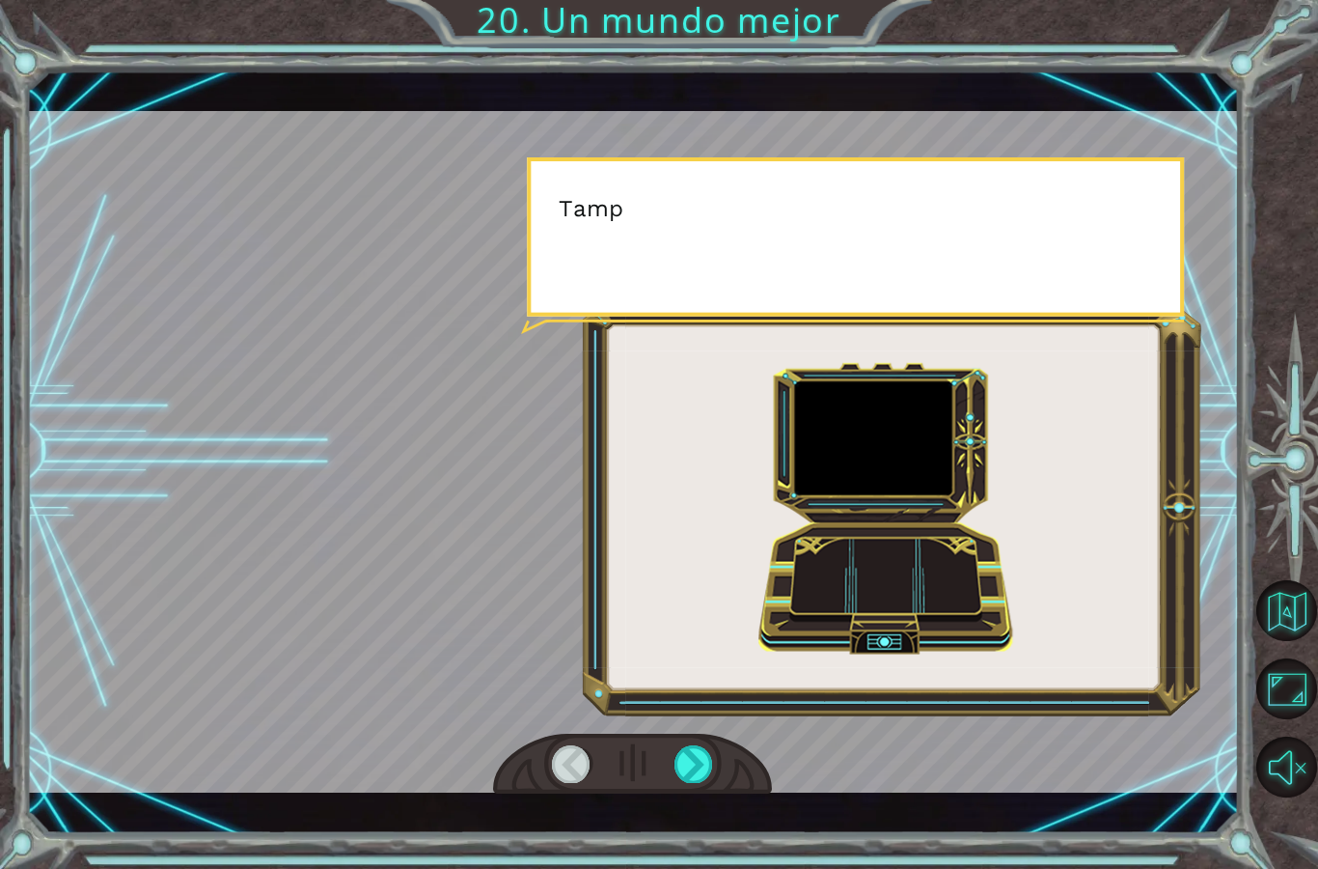
click at [701, 770] on div at bounding box center [694, 763] width 39 height 37
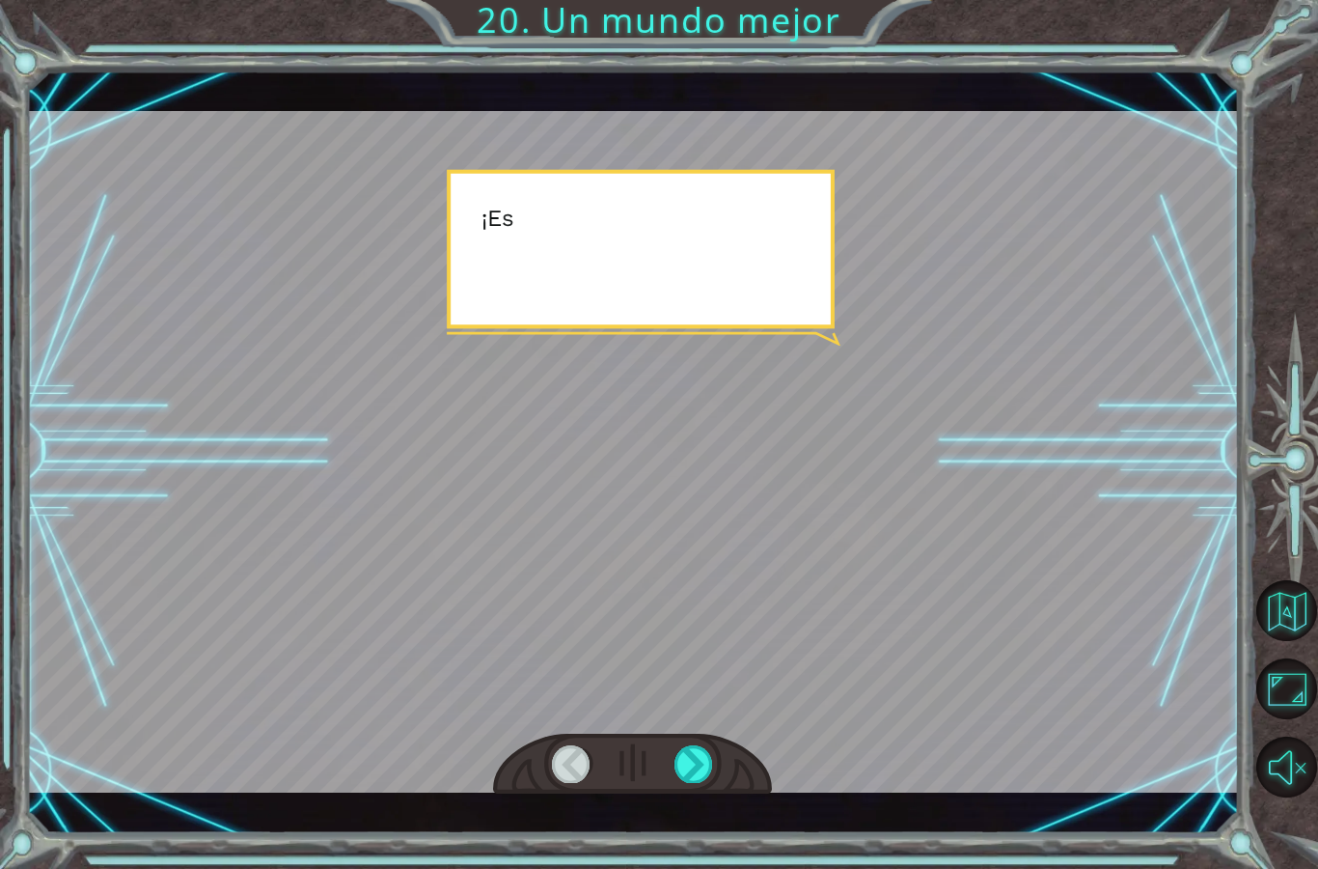
click at [704, 767] on div at bounding box center [694, 763] width 39 height 37
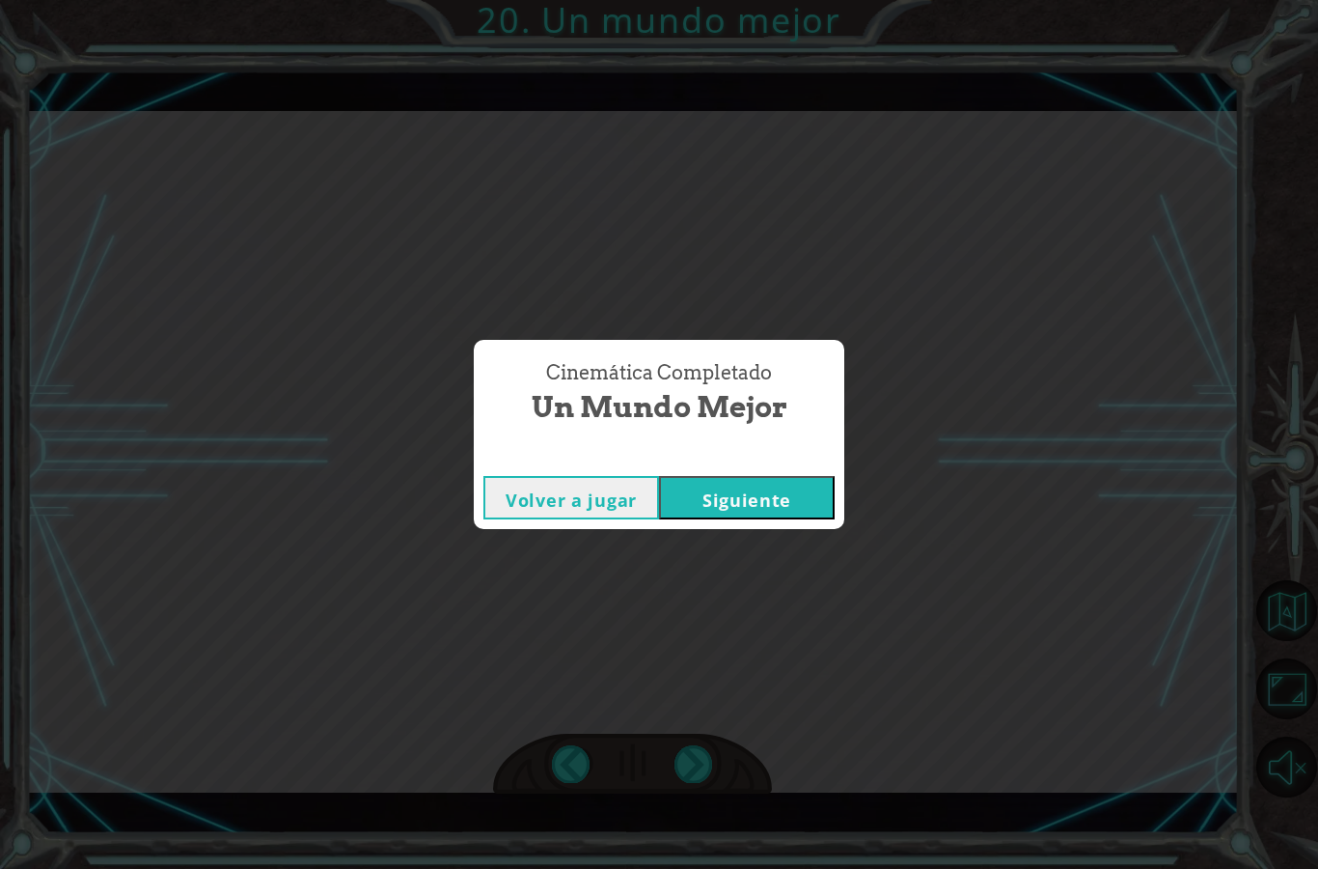
click at [706, 770] on div "Cinemática Completado Un mundo mejor Volver a jugar [GEOGRAPHIC_DATA]" at bounding box center [659, 434] width 1318 height 869
click at [790, 506] on button "Siguiente" at bounding box center [747, 497] width 176 height 43
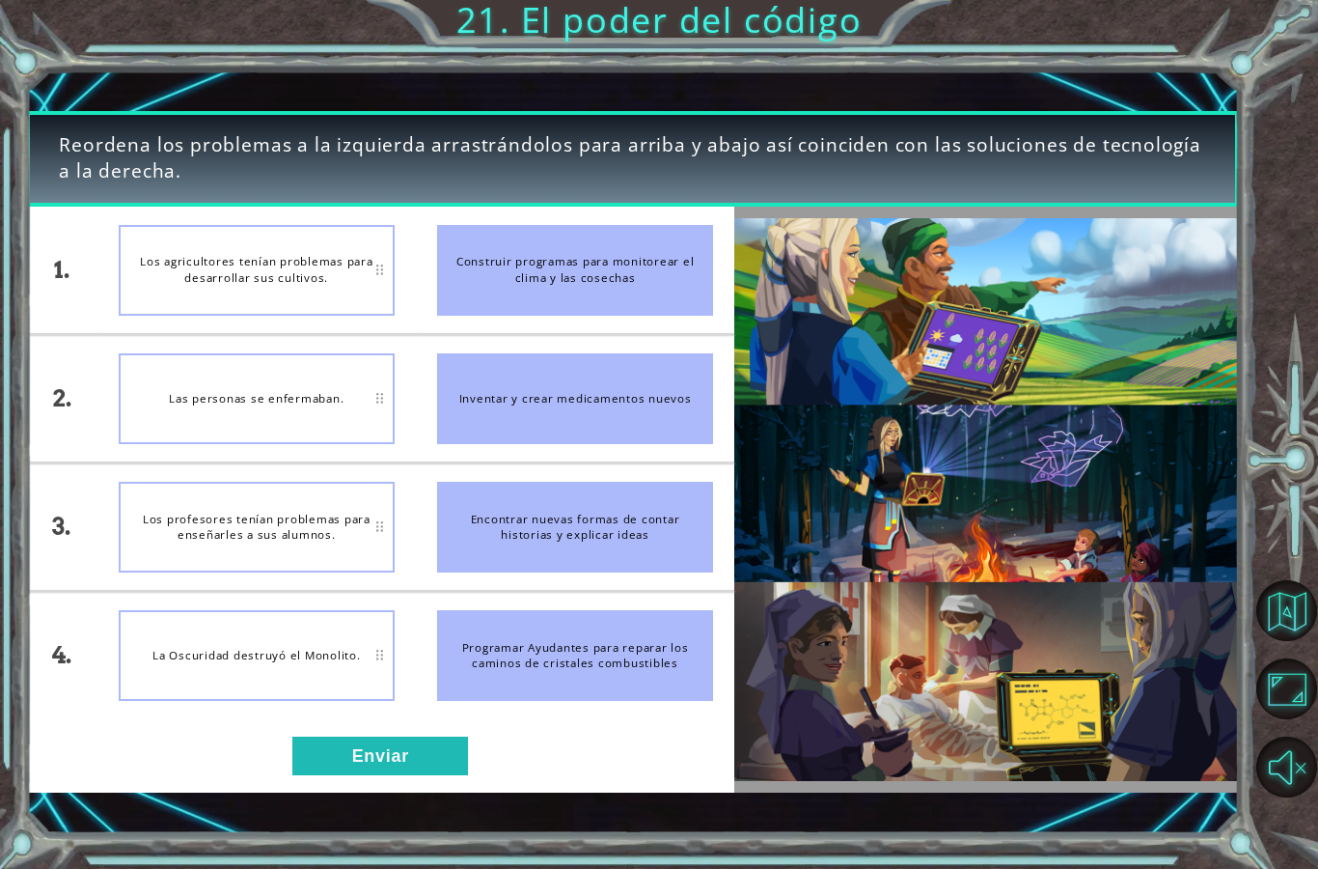
click at [374, 747] on button "Enviar" at bounding box center [380, 755] width 176 height 39
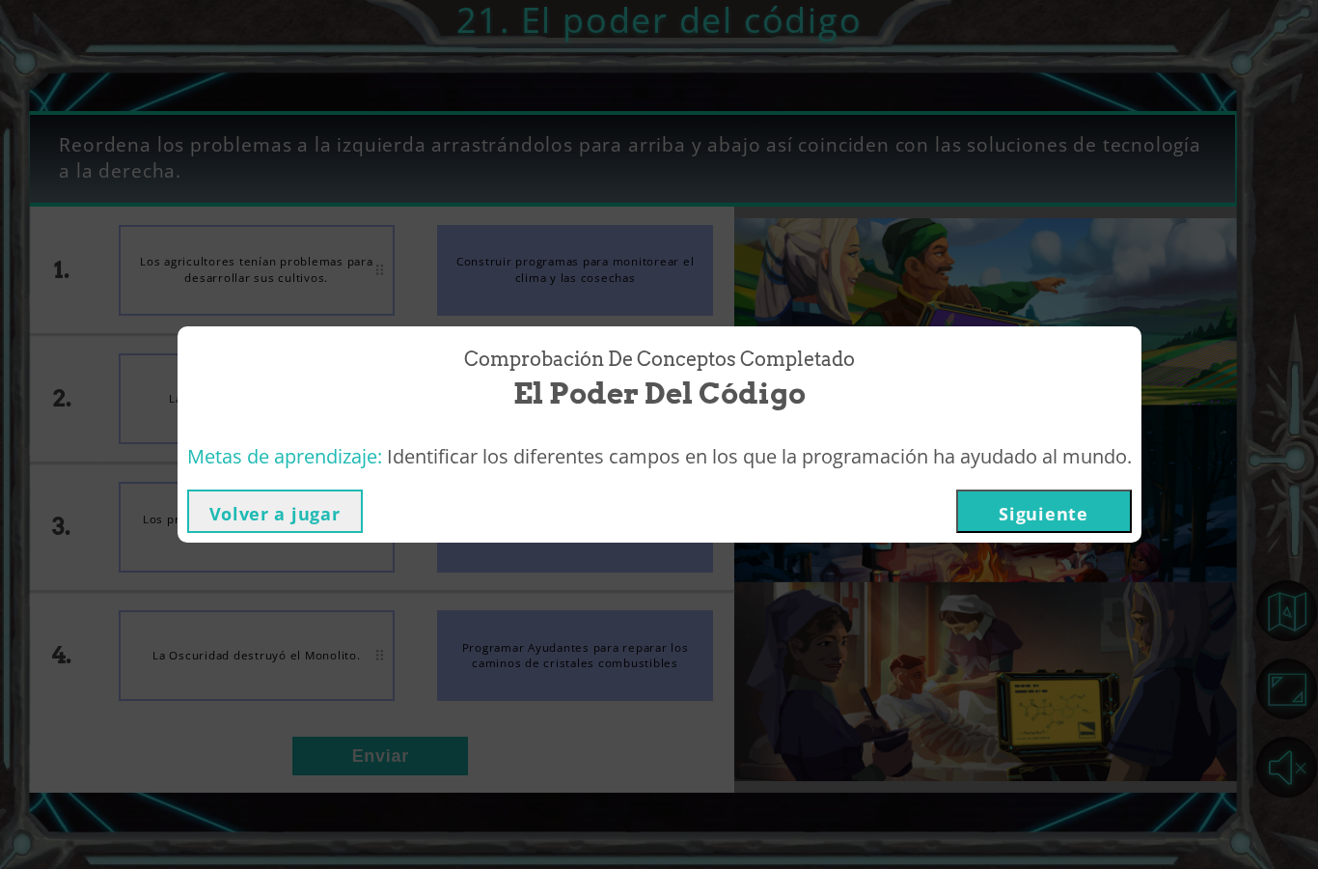
click at [1067, 522] on button "Siguiente" at bounding box center [1044, 510] width 176 height 43
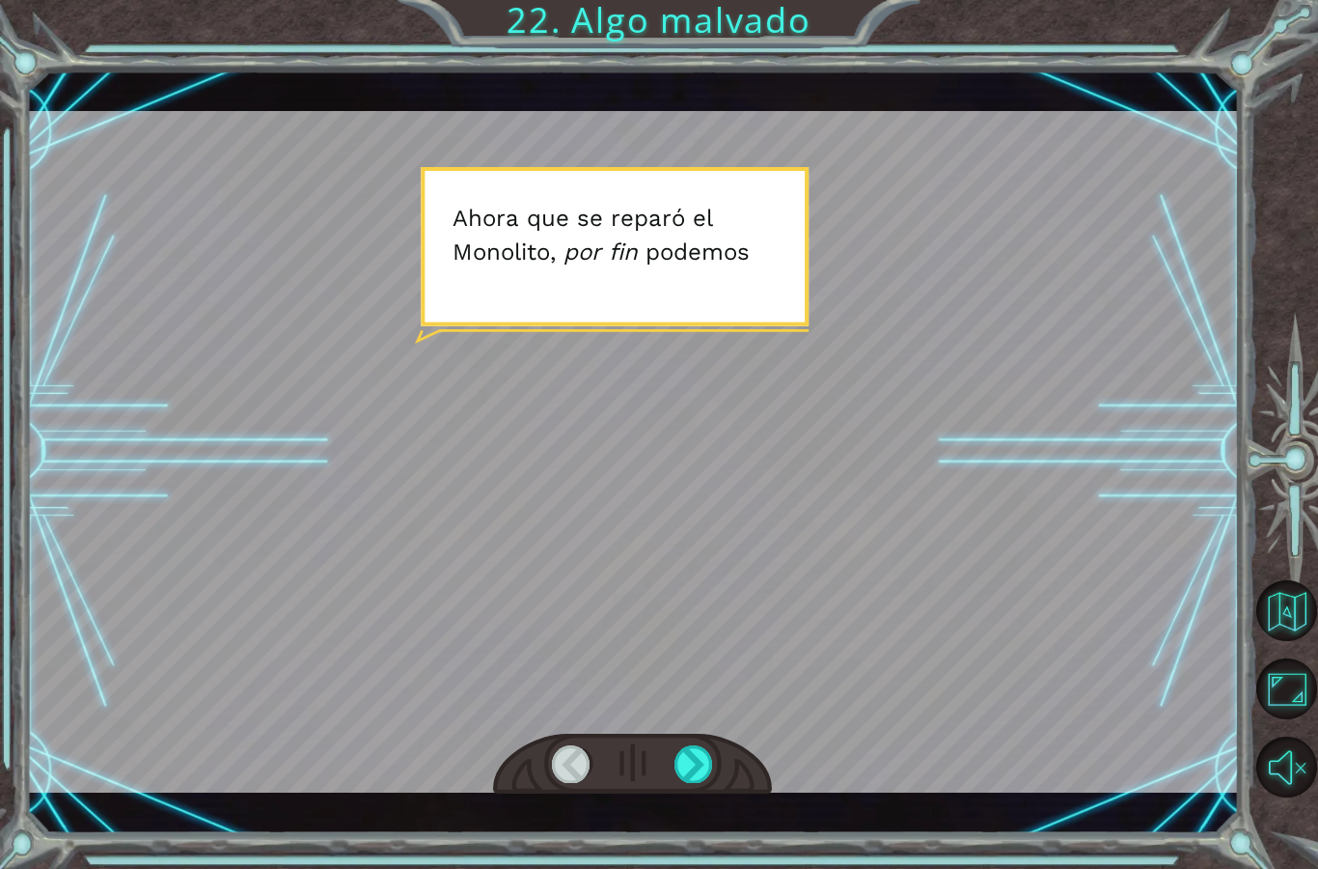
click at [957, 586] on div at bounding box center [632, 452] width 1213 height 682
click at [963, 590] on div at bounding box center [632, 452] width 1213 height 682
click at [829, 627] on div at bounding box center [632, 452] width 1213 height 682
click at [689, 766] on div at bounding box center [694, 763] width 39 height 37
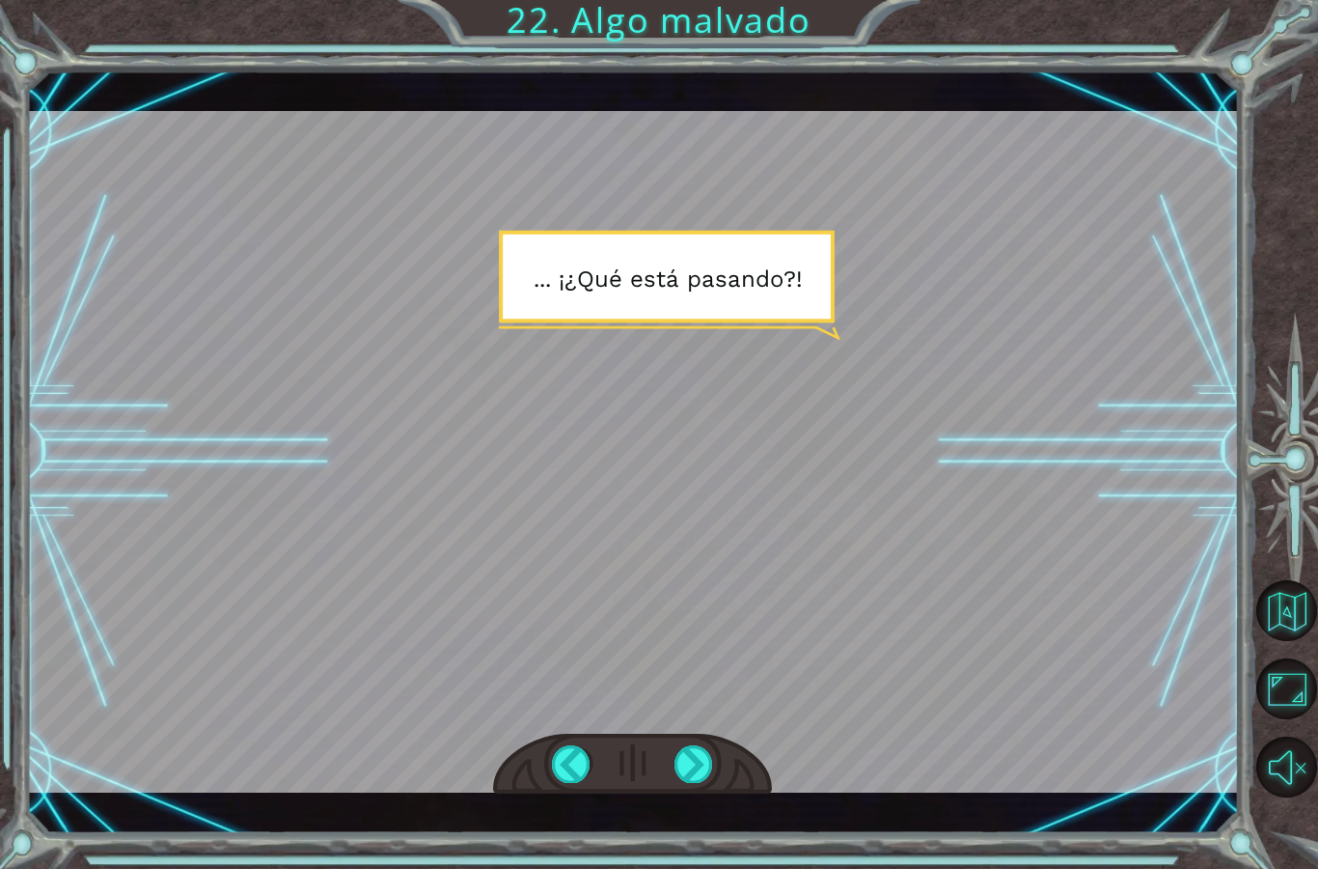
click at [712, 781] on div at bounding box center [694, 763] width 39 height 37
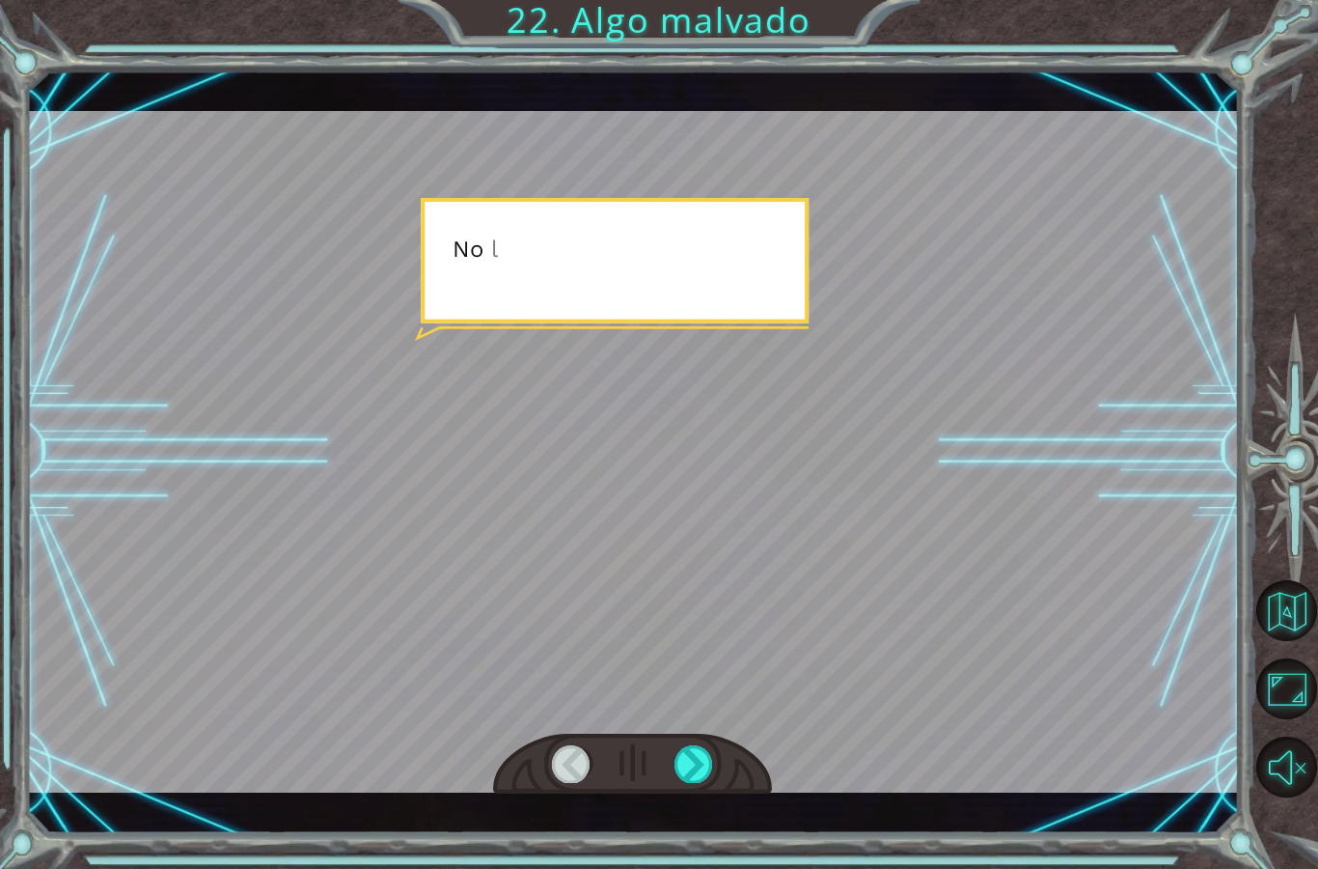
click at [699, 782] on div at bounding box center [694, 763] width 39 height 37
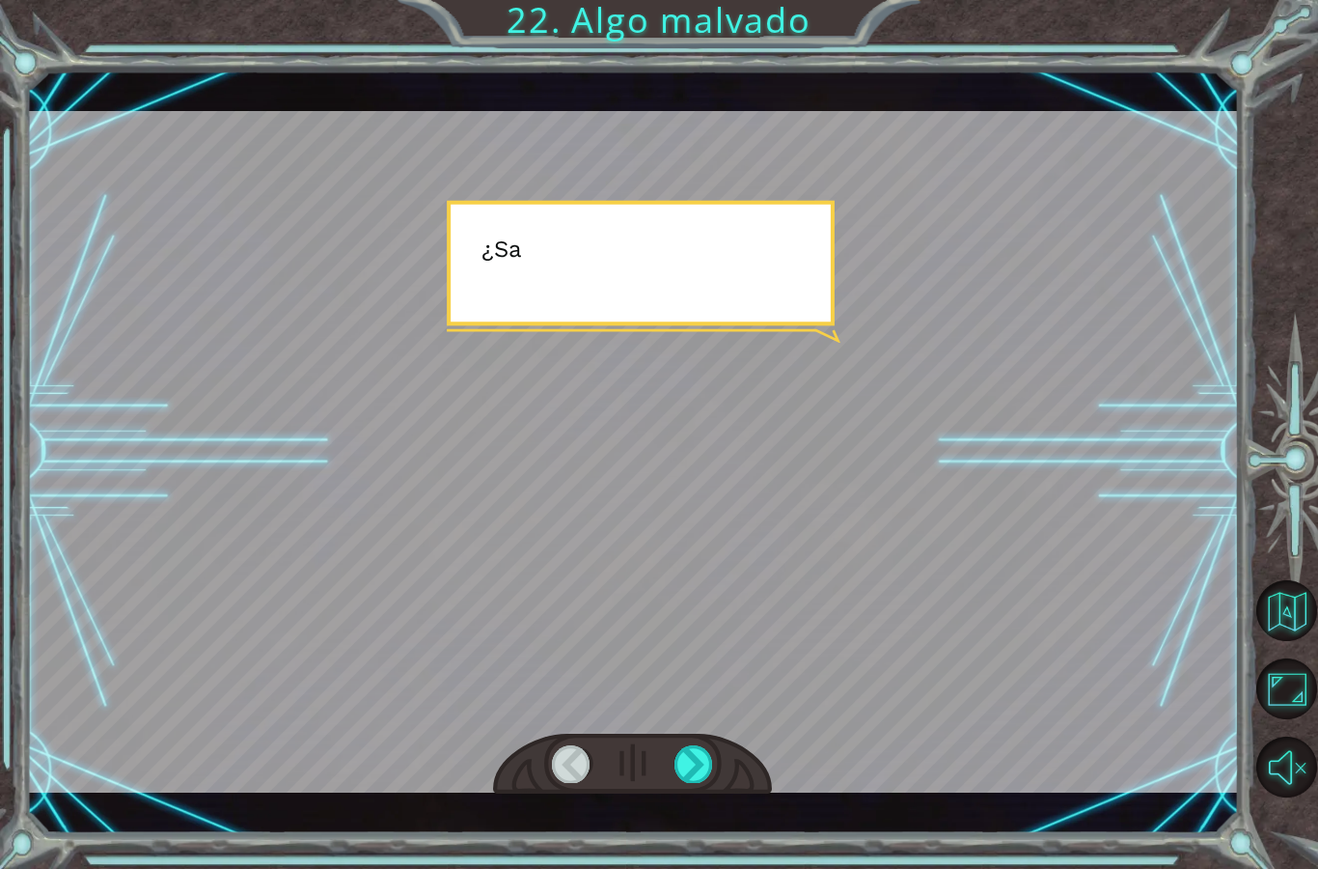
click at [707, 776] on div at bounding box center [694, 763] width 39 height 37
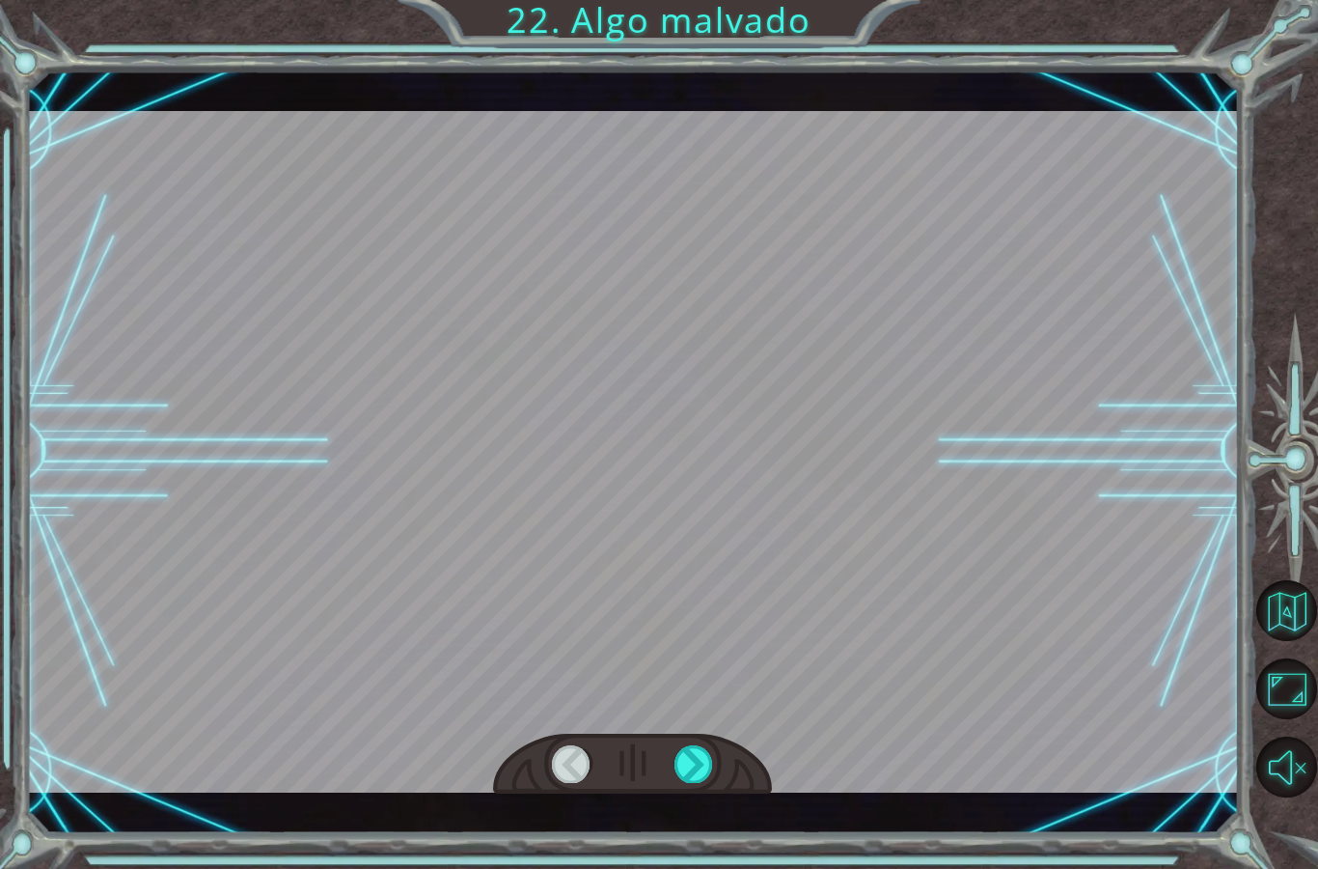
click at [704, 781] on div at bounding box center [694, 763] width 39 height 37
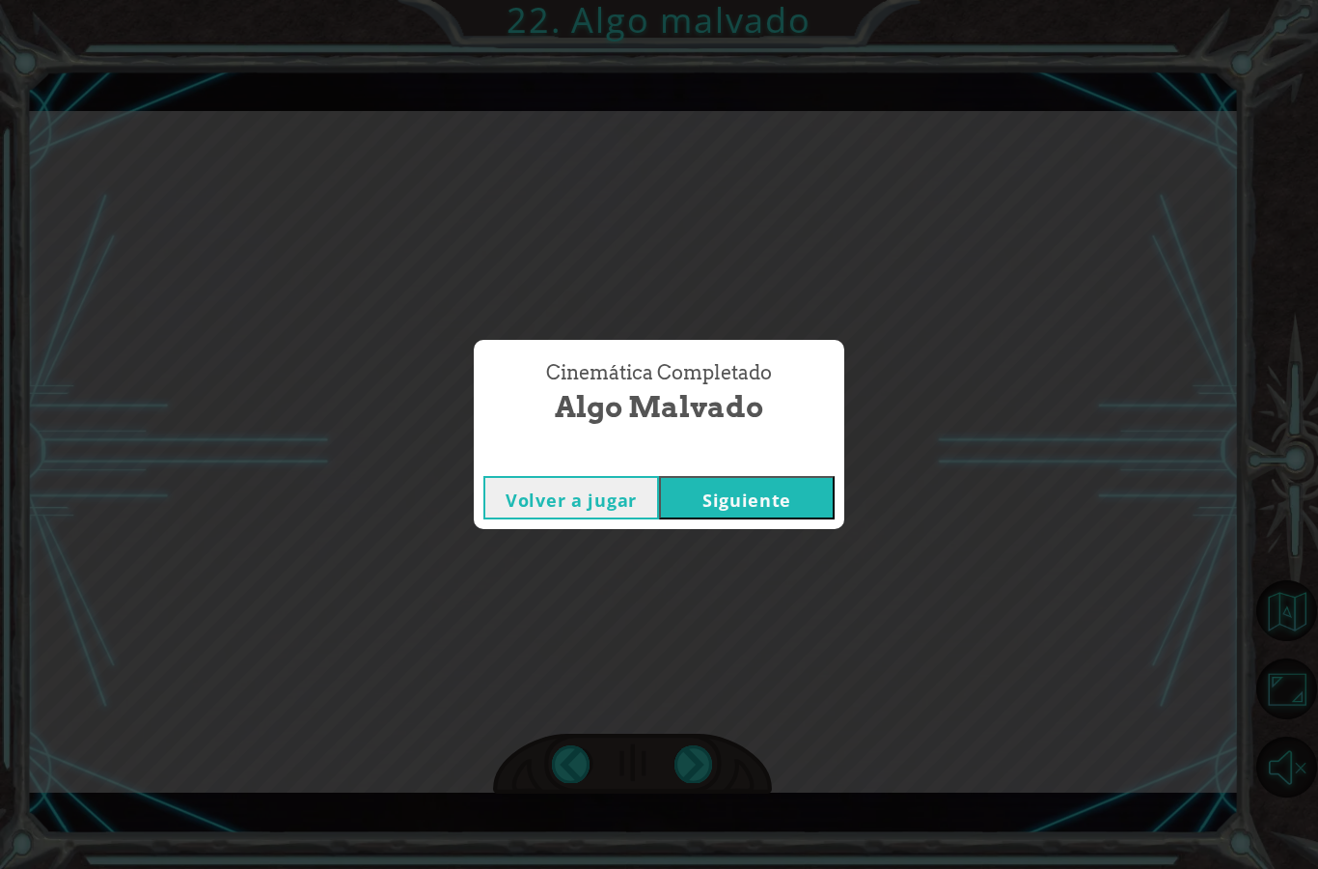
click at [784, 485] on button "Siguiente" at bounding box center [747, 497] width 176 height 43
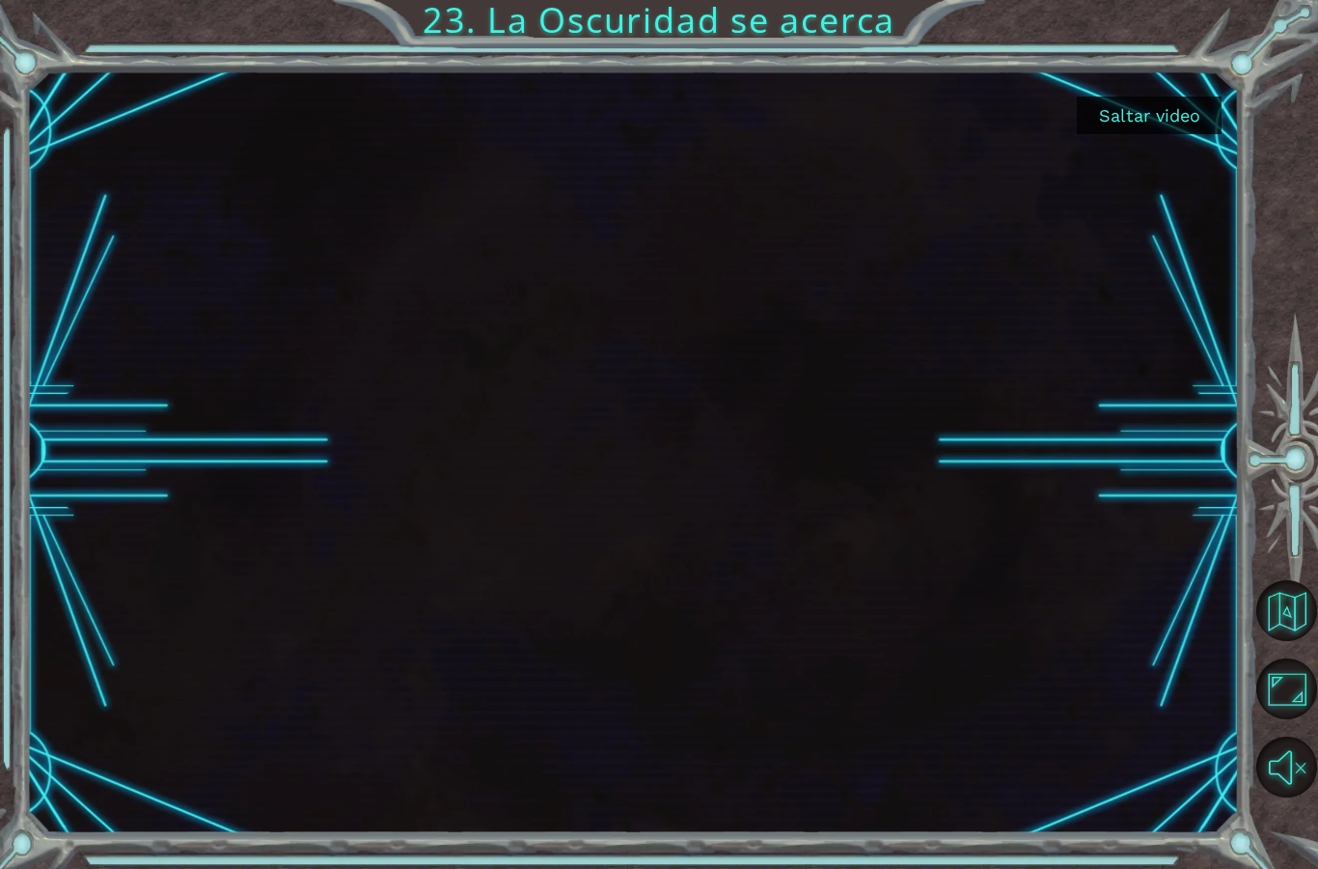
click at [1160, 121] on button "Saltar video" at bounding box center [1149, 116] width 145 height 38
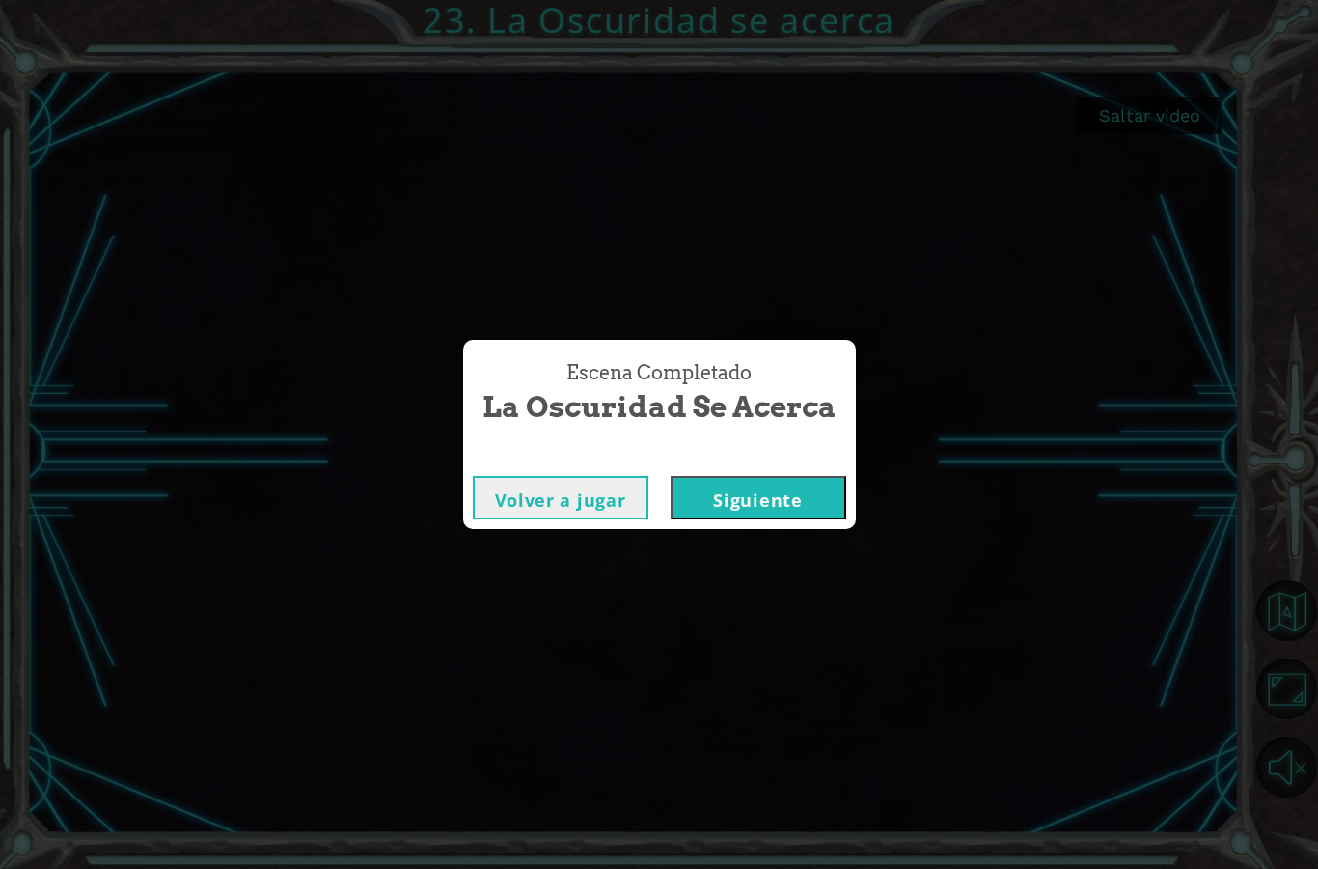
click at [750, 502] on button "Siguiente" at bounding box center [759, 497] width 176 height 43
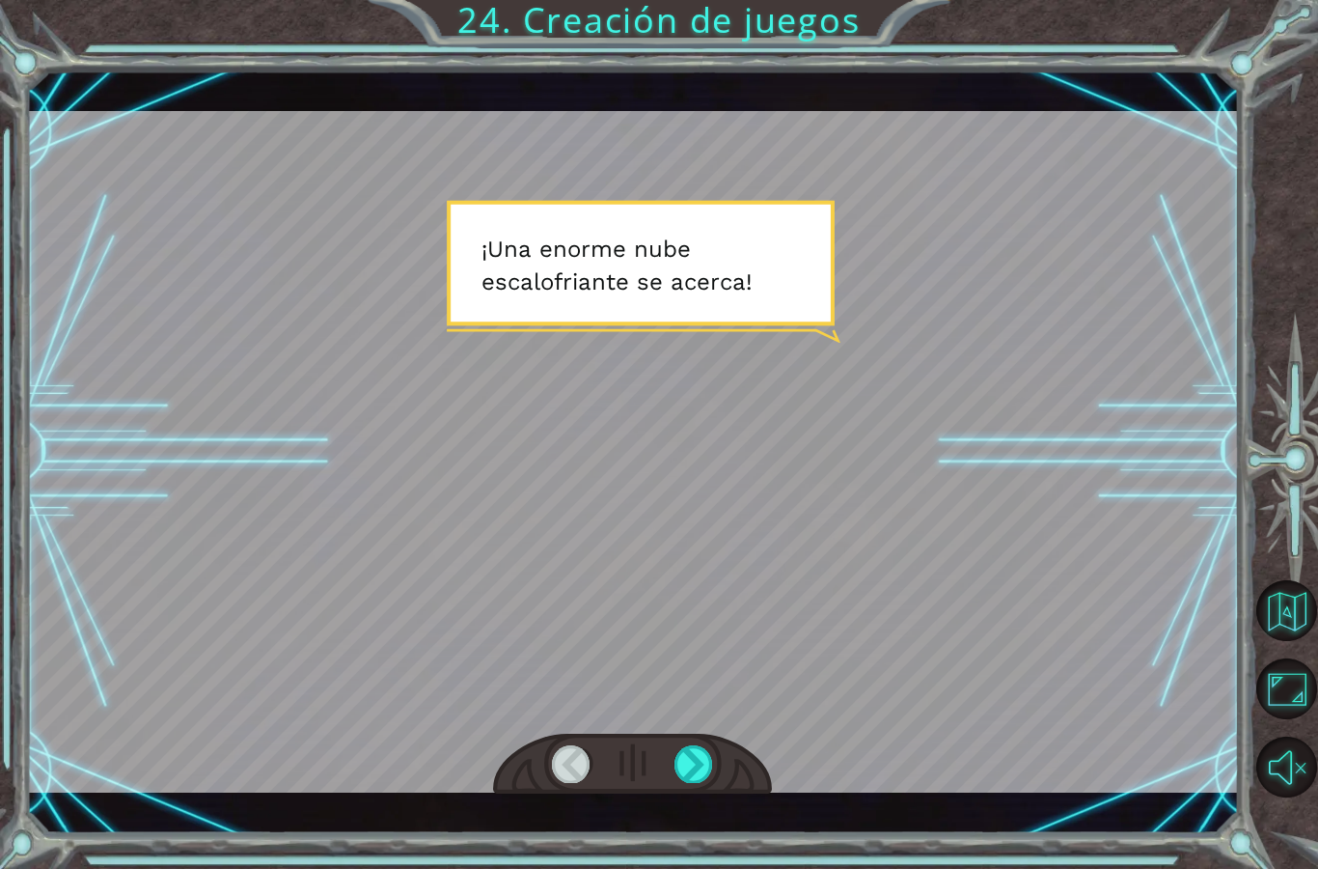
click at [706, 782] on div at bounding box center [694, 763] width 39 height 37
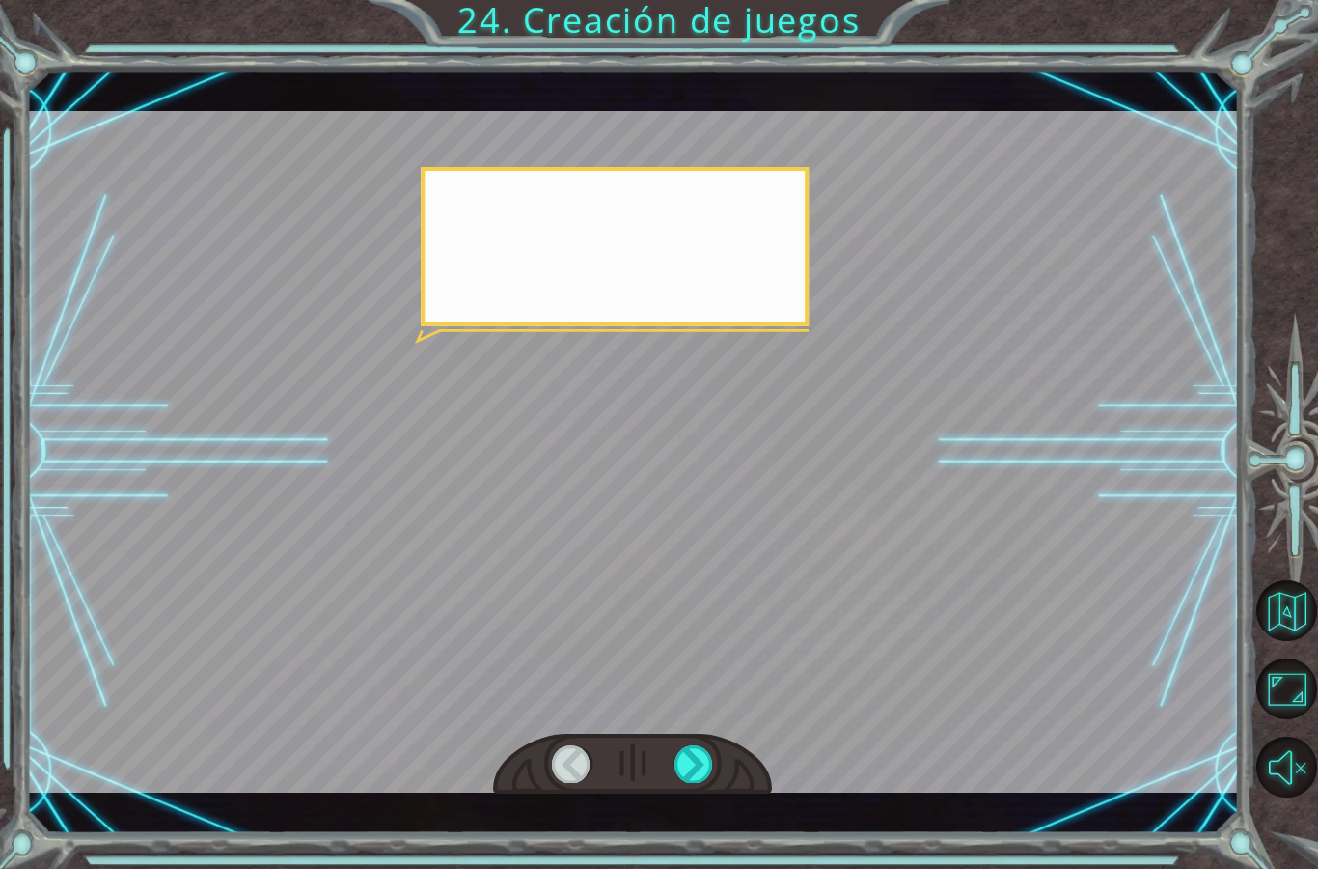
click at [697, 770] on div at bounding box center [694, 763] width 39 height 37
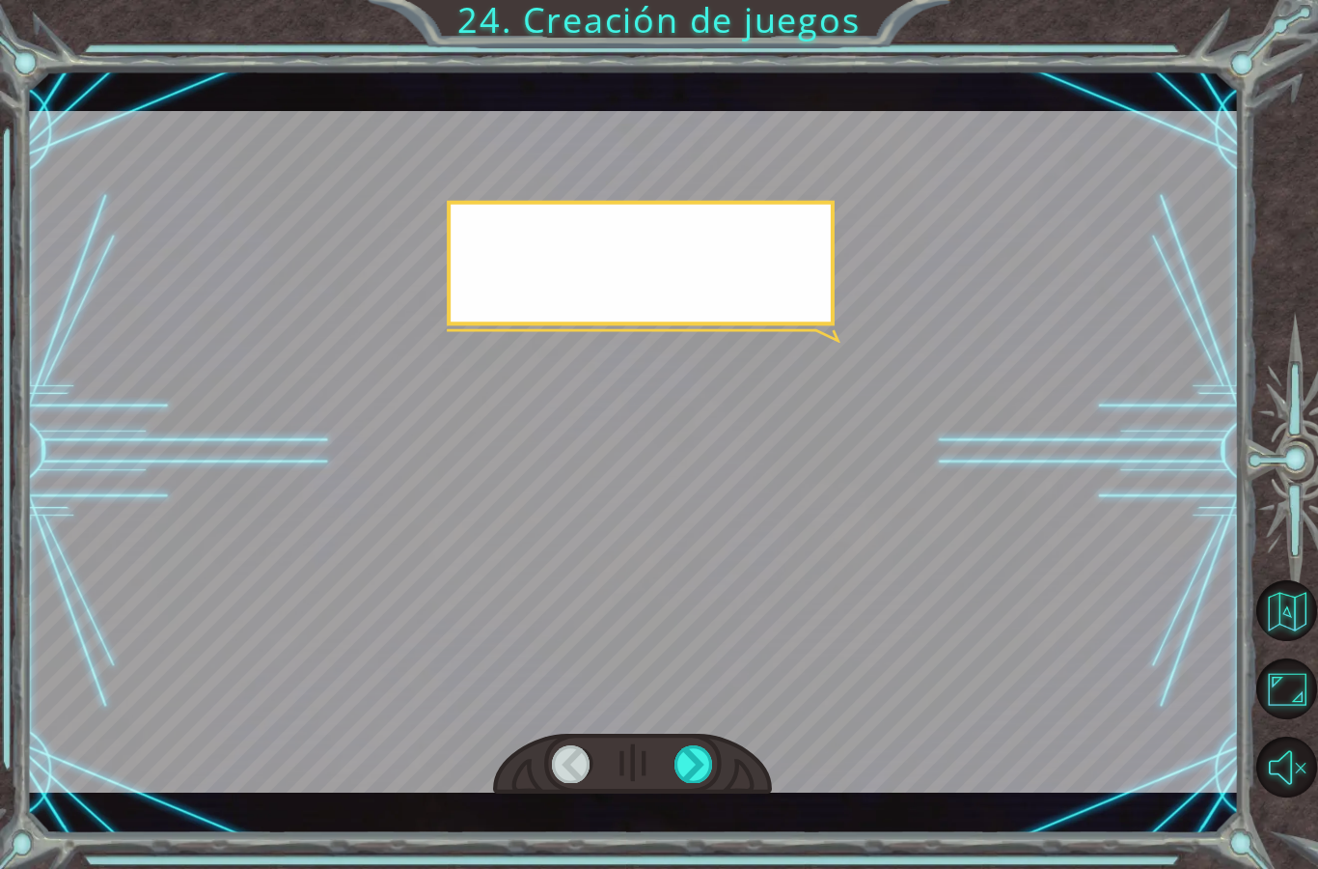
click at [695, 771] on div at bounding box center [694, 763] width 39 height 37
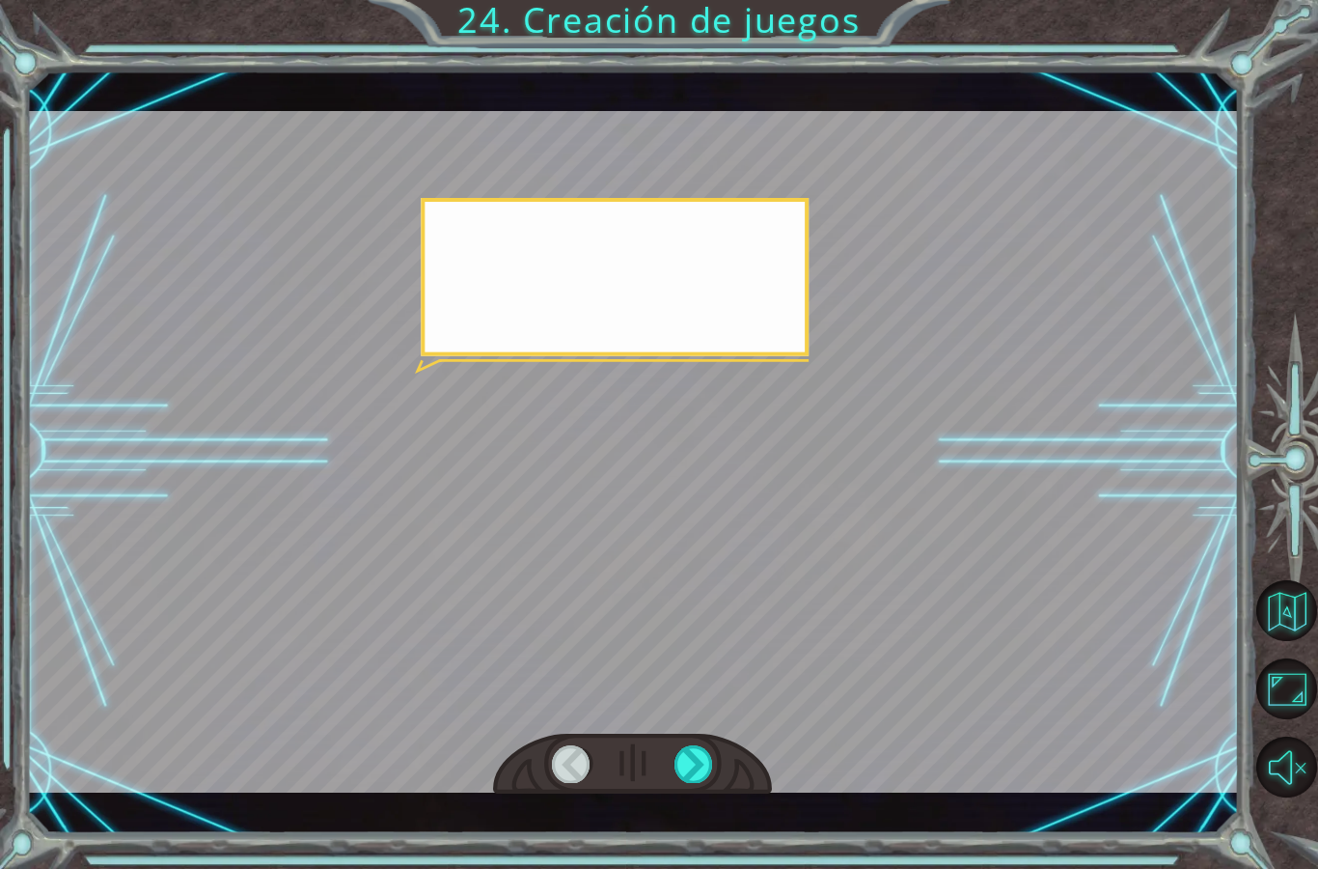
click at [695, 782] on div at bounding box center [694, 763] width 39 height 37
click at [694, 782] on div at bounding box center [694, 763] width 39 height 37
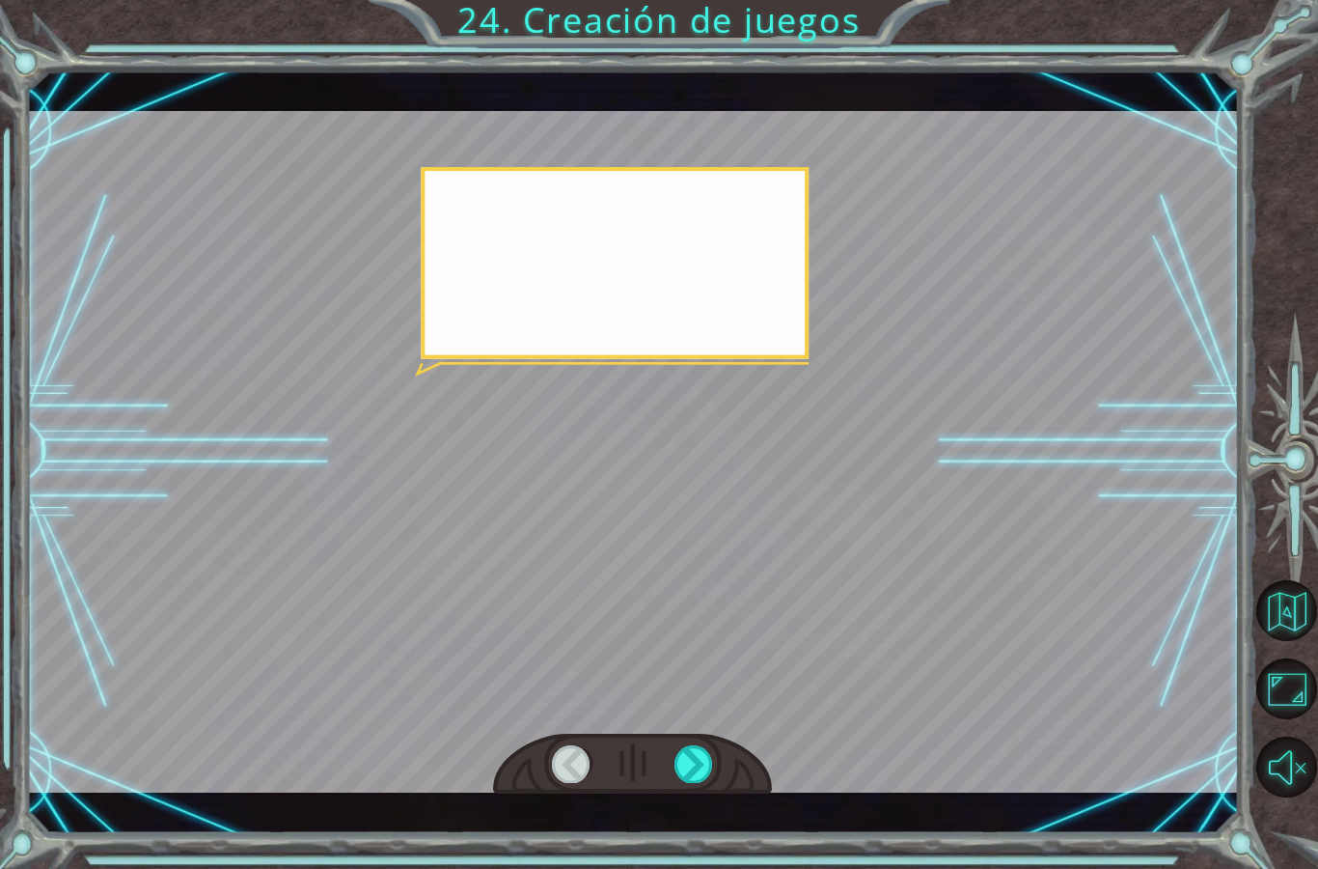
click at [696, 782] on div at bounding box center [694, 763] width 39 height 37
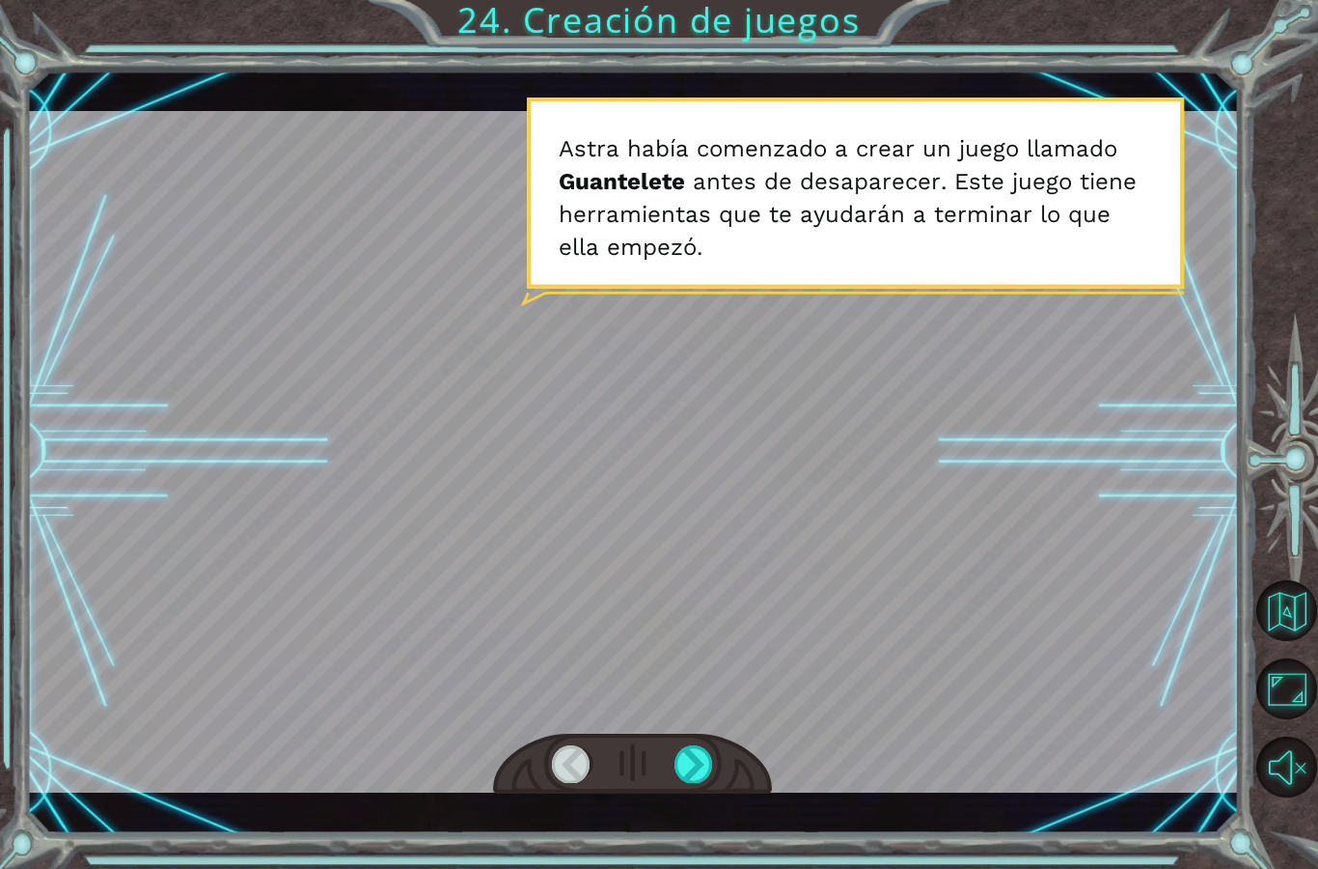
click at [705, 779] on div at bounding box center [694, 763] width 39 height 37
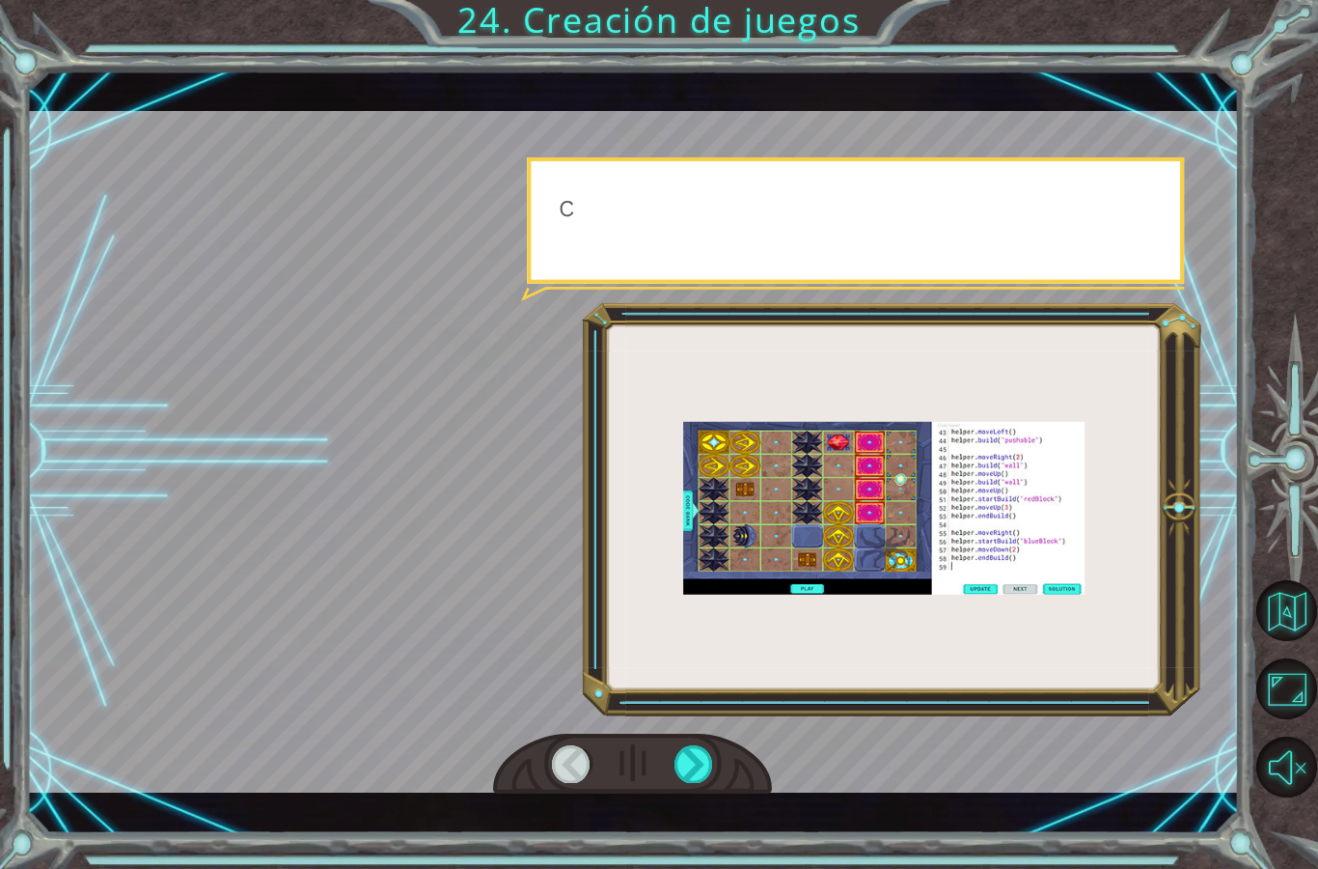
click at [705, 781] on div at bounding box center [694, 763] width 39 height 37
click at [710, 774] on div at bounding box center [694, 763] width 39 height 37
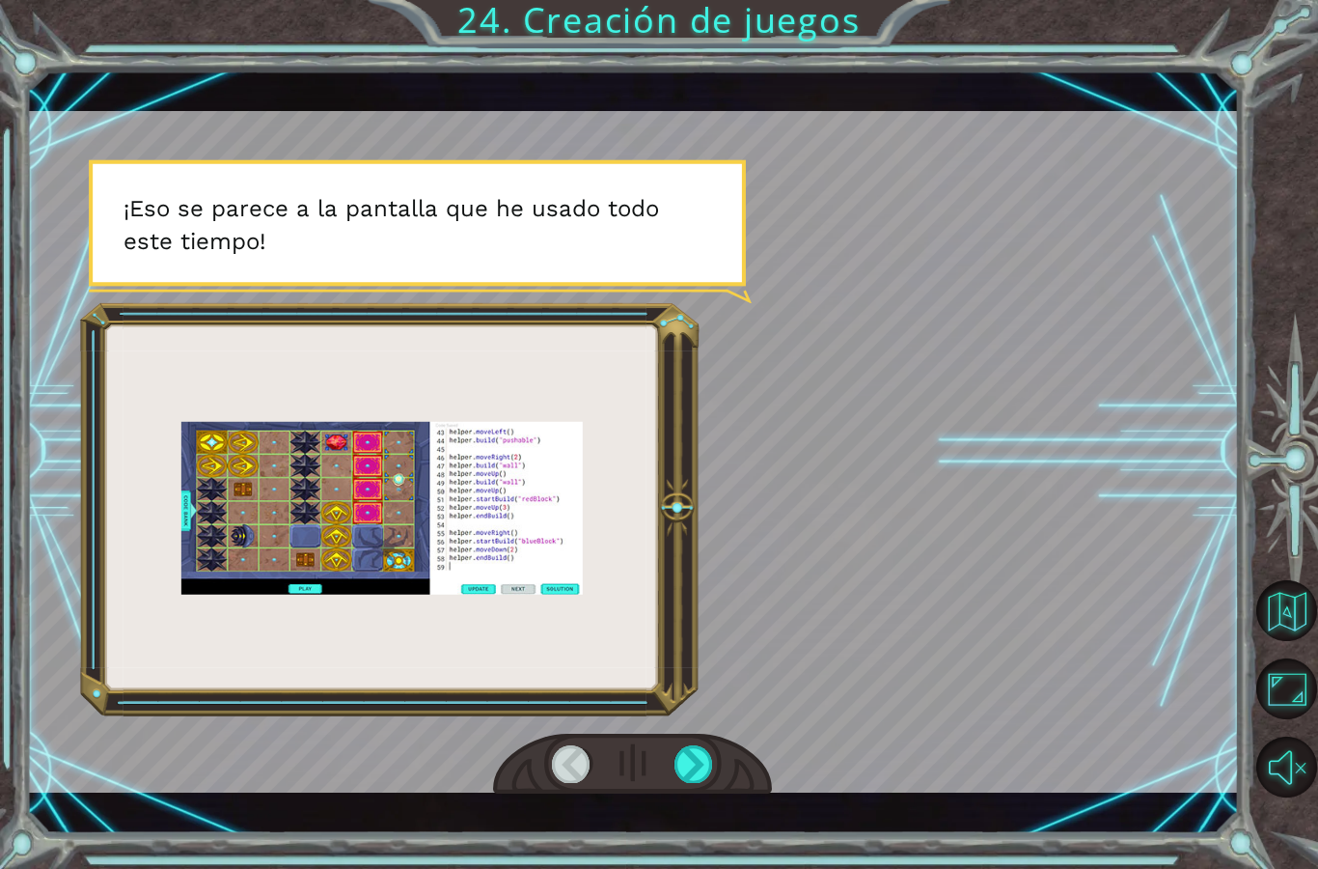
click at [704, 812] on div "¡ U n a e n o r m e n u b e e s c a l o f r i a n t e s e a c e r c a ! ¡ S e g…" at bounding box center [632, 451] width 1213 height 764
click at [701, 778] on div at bounding box center [694, 763] width 39 height 37
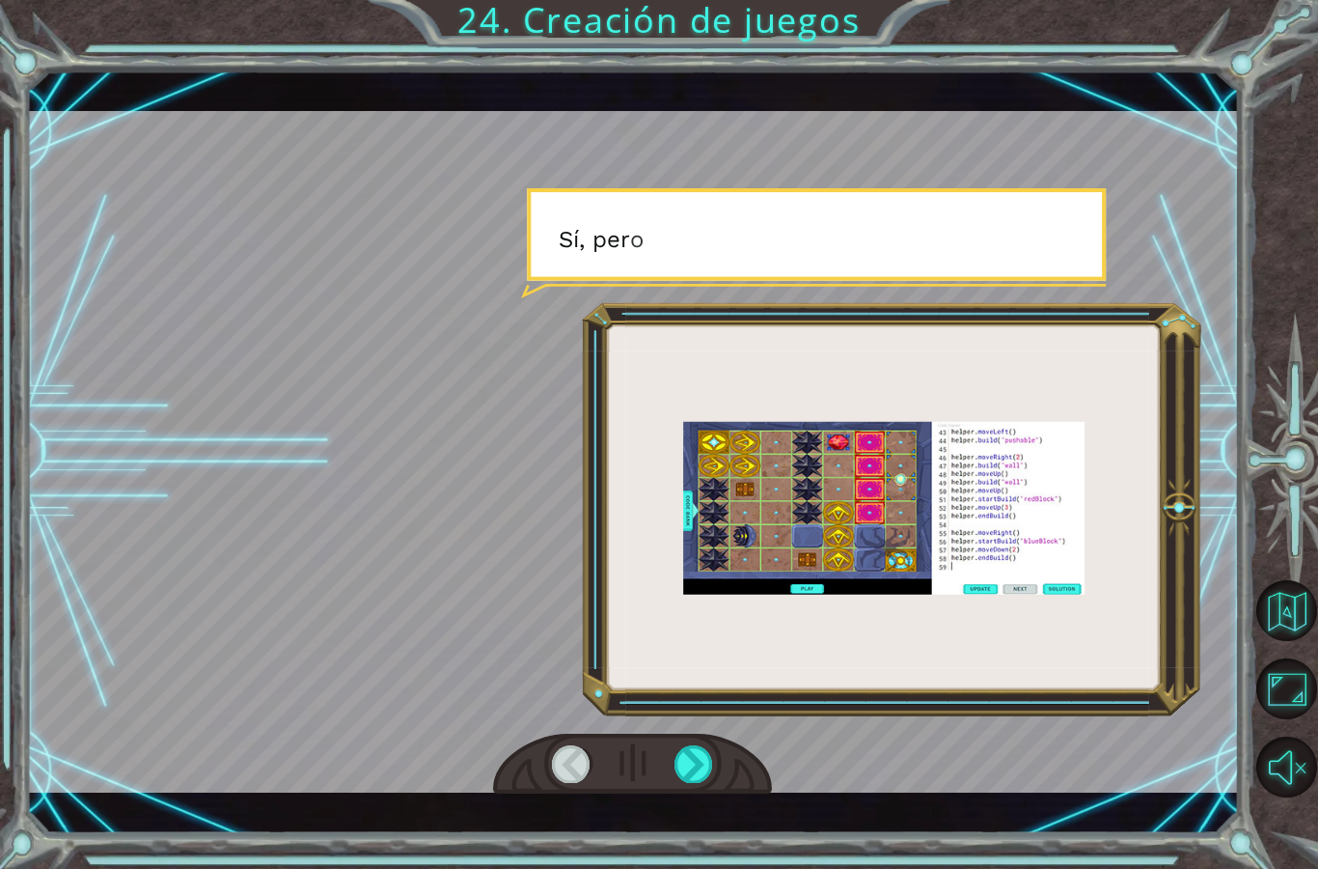
click at [697, 773] on div at bounding box center [694, 763] width 39 height 37
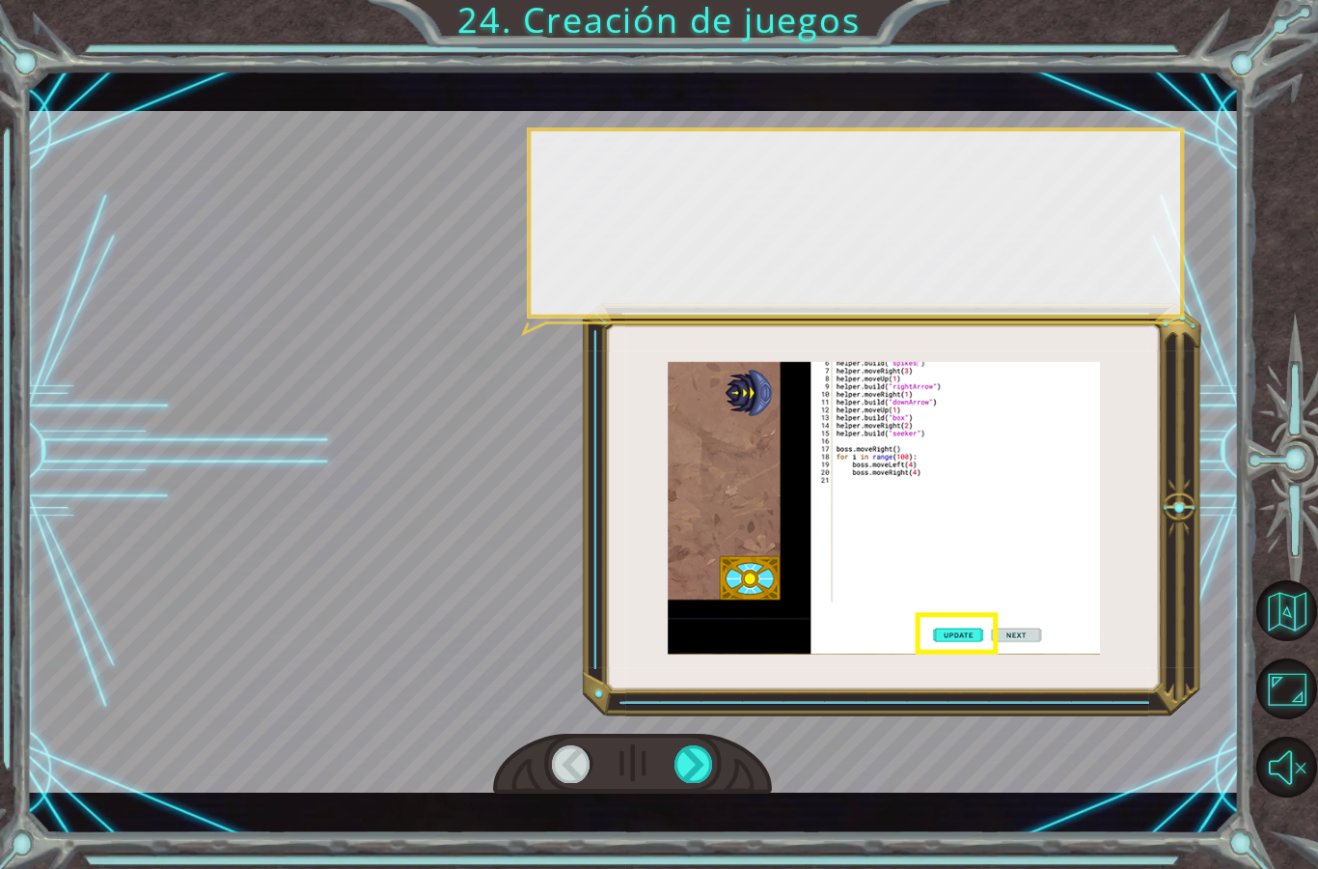
click at [696, 782] on div at bounding box center [694, 763] width 39 height 37
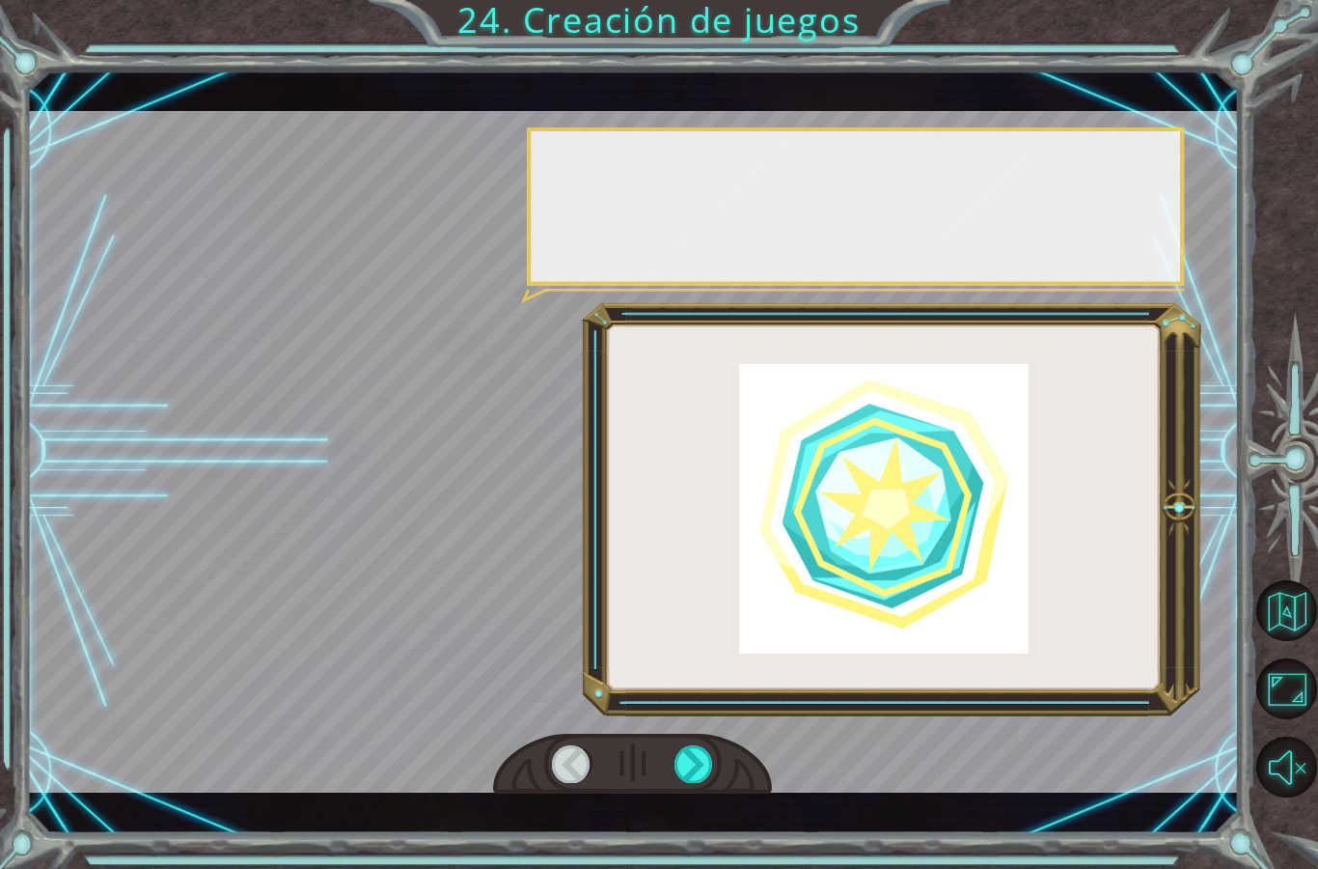
click at [702, 782] on div at bounding box center [694, 763] width 39 height 37
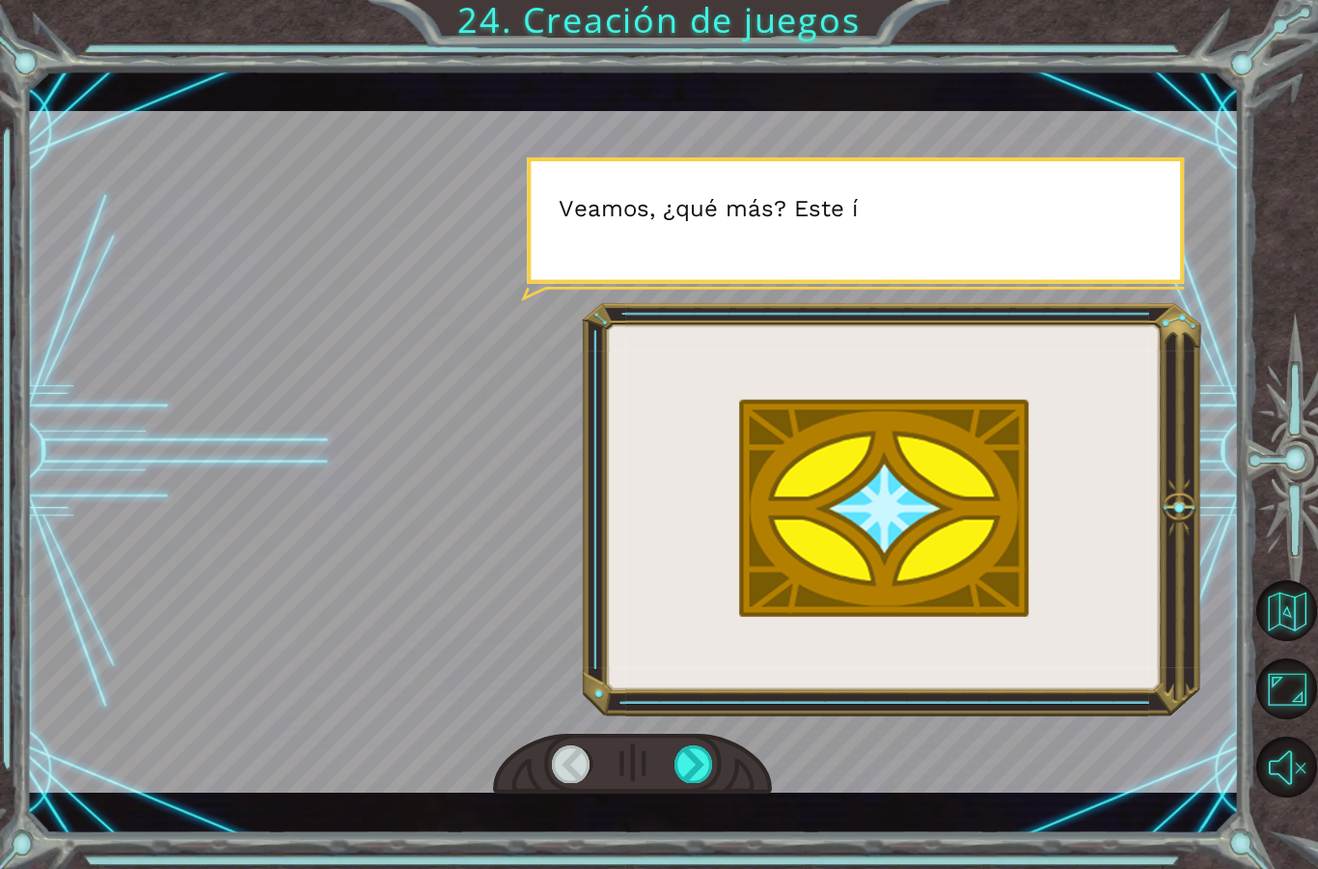
click at [686, 782] on div at bounding box center [694, 763] width 39 height 37
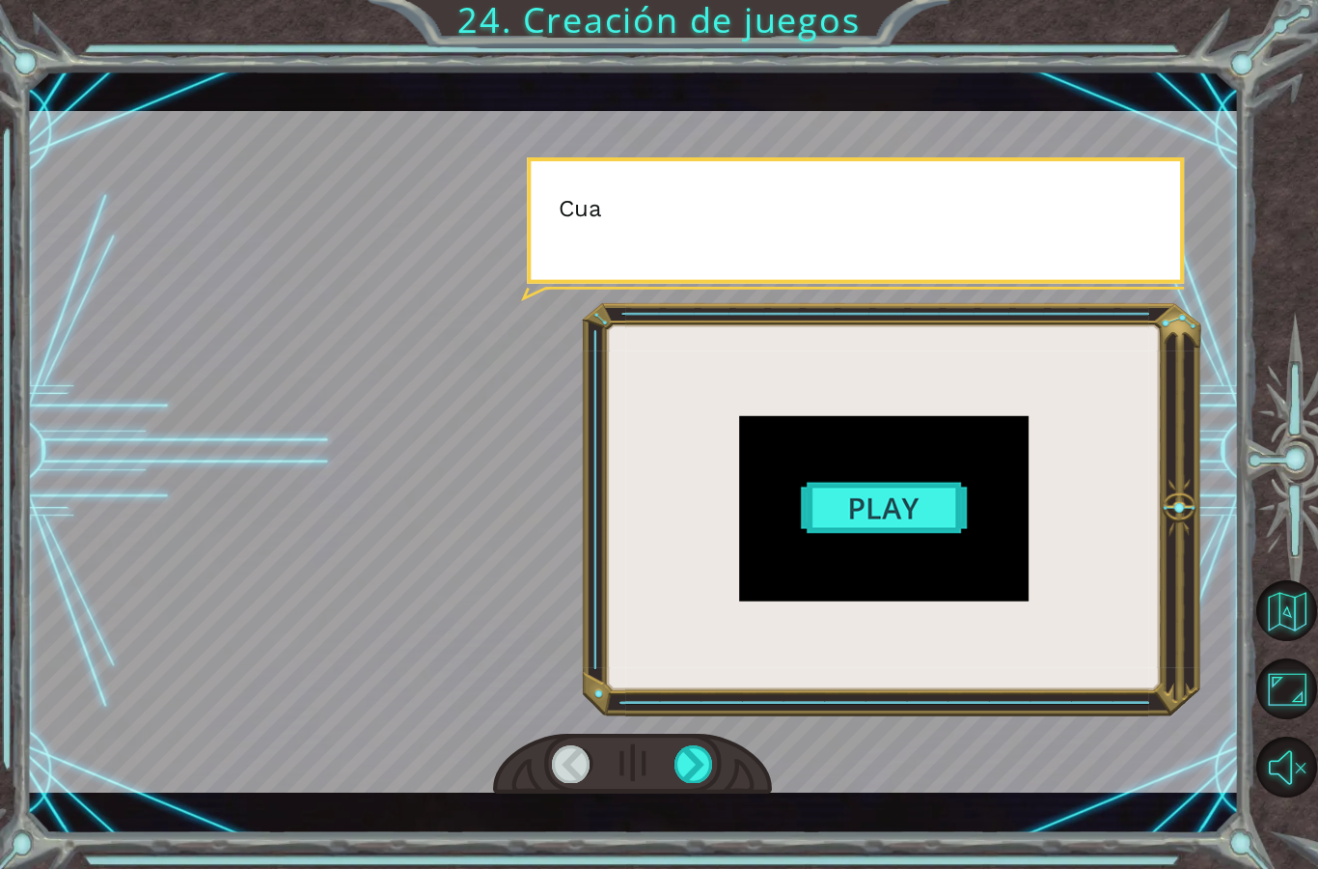
click at [701, 810] on div "¡ U n a e n o r m e n u b e e s c a l o f r i a n t e s e a c e r c a ! ¡ S e g…" at bounding box center [632, 451] width 1213 height 764
click at [705, 782] on div at bounding box center [694, 763] width 39 height 37
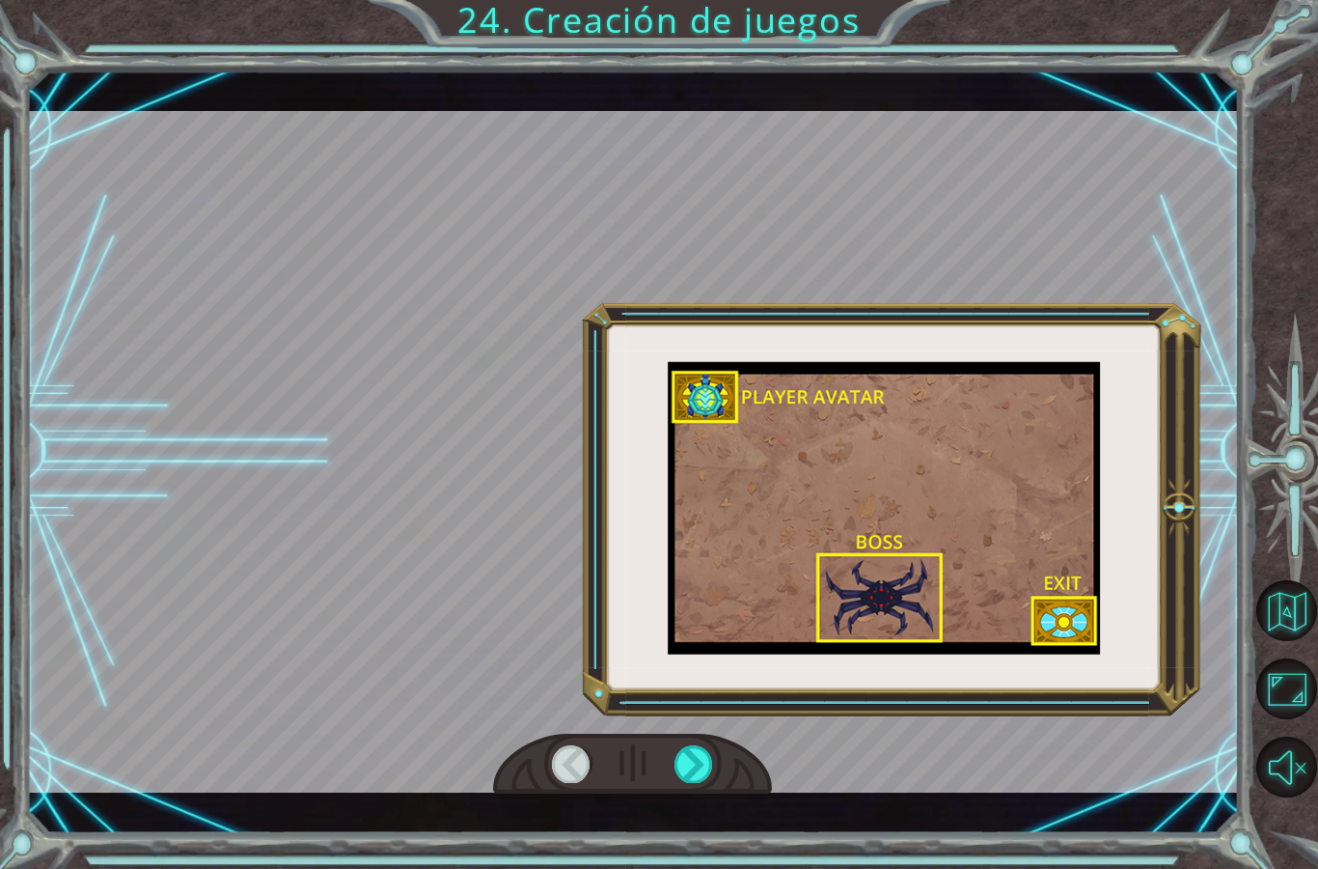
click at [708, 777] on div at bounding box center [694, 763] width 39 height 37
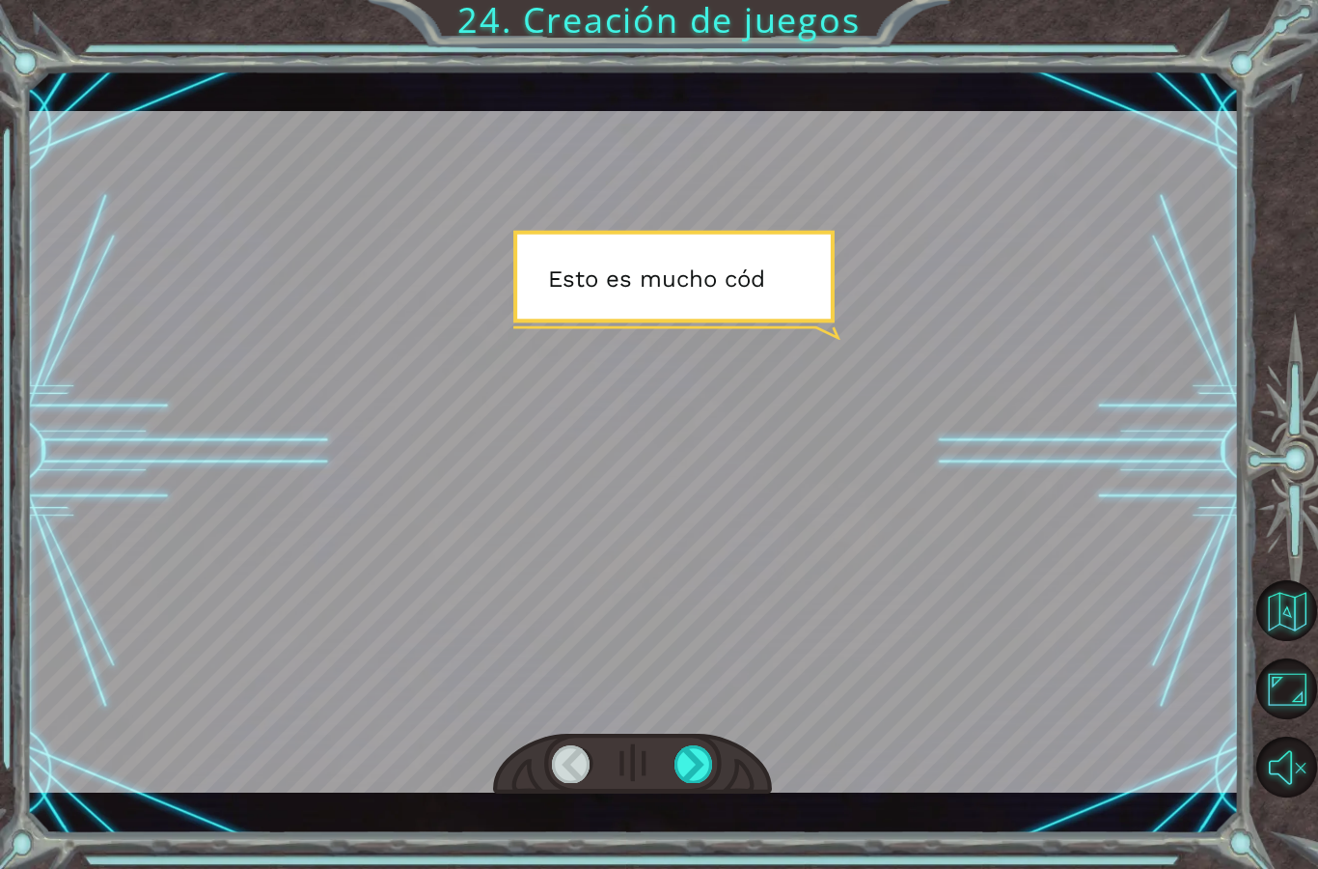
click at [715, 813] on div "¡ U n a e n o r m e n u b e e s c a l o f r i a n t e s e a c e r c a ! ¡ S e g…" at bounding box center [632, 451] width 1213 height 764
click at [707, 778] on div at bounding box center [694, 763] width 39 height 37
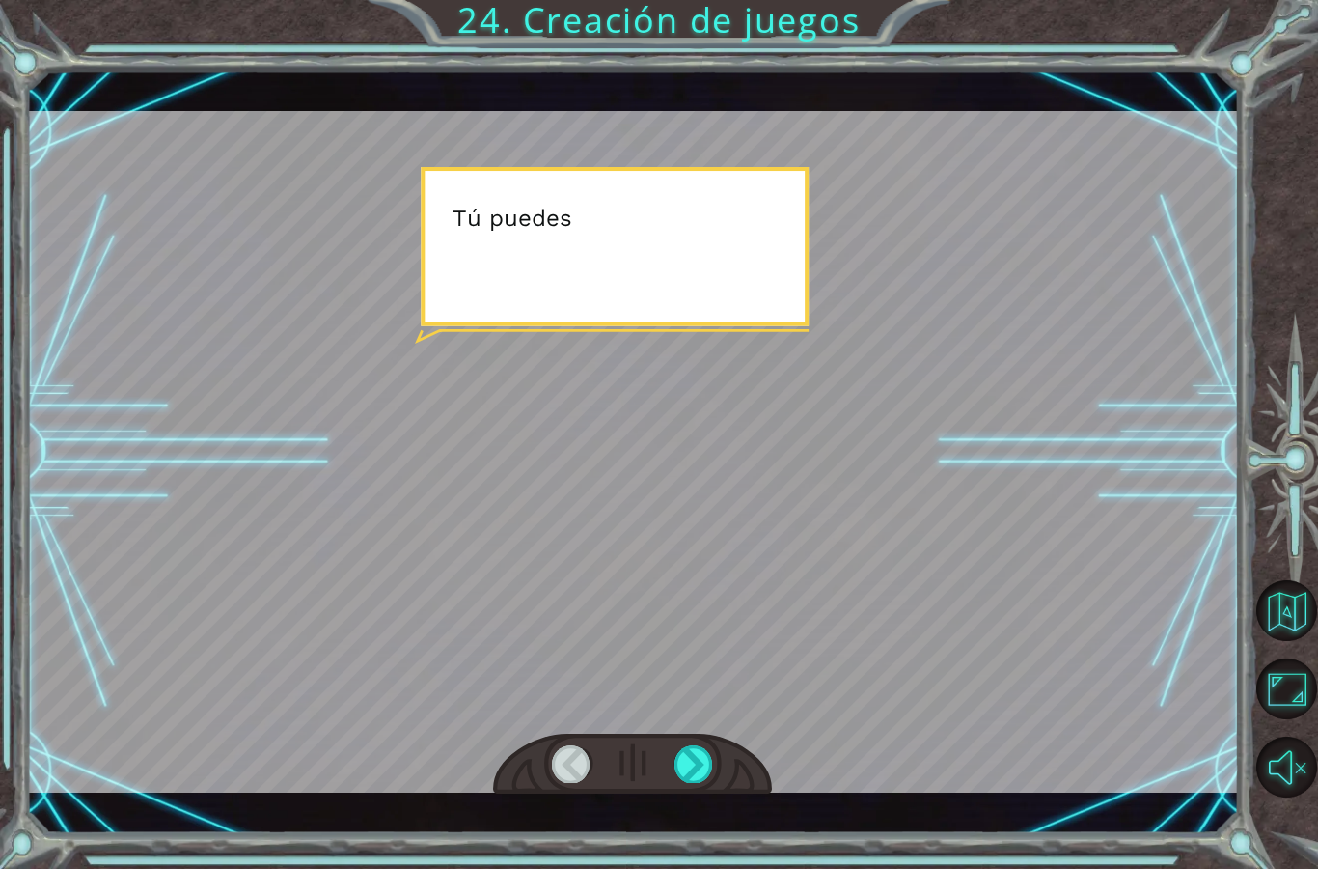
click at [712, 759] on div at bounding box center [694, 763] width 39 height 37
click at [703, 782] on div at bounding box center [694, 763] width 39 height 37
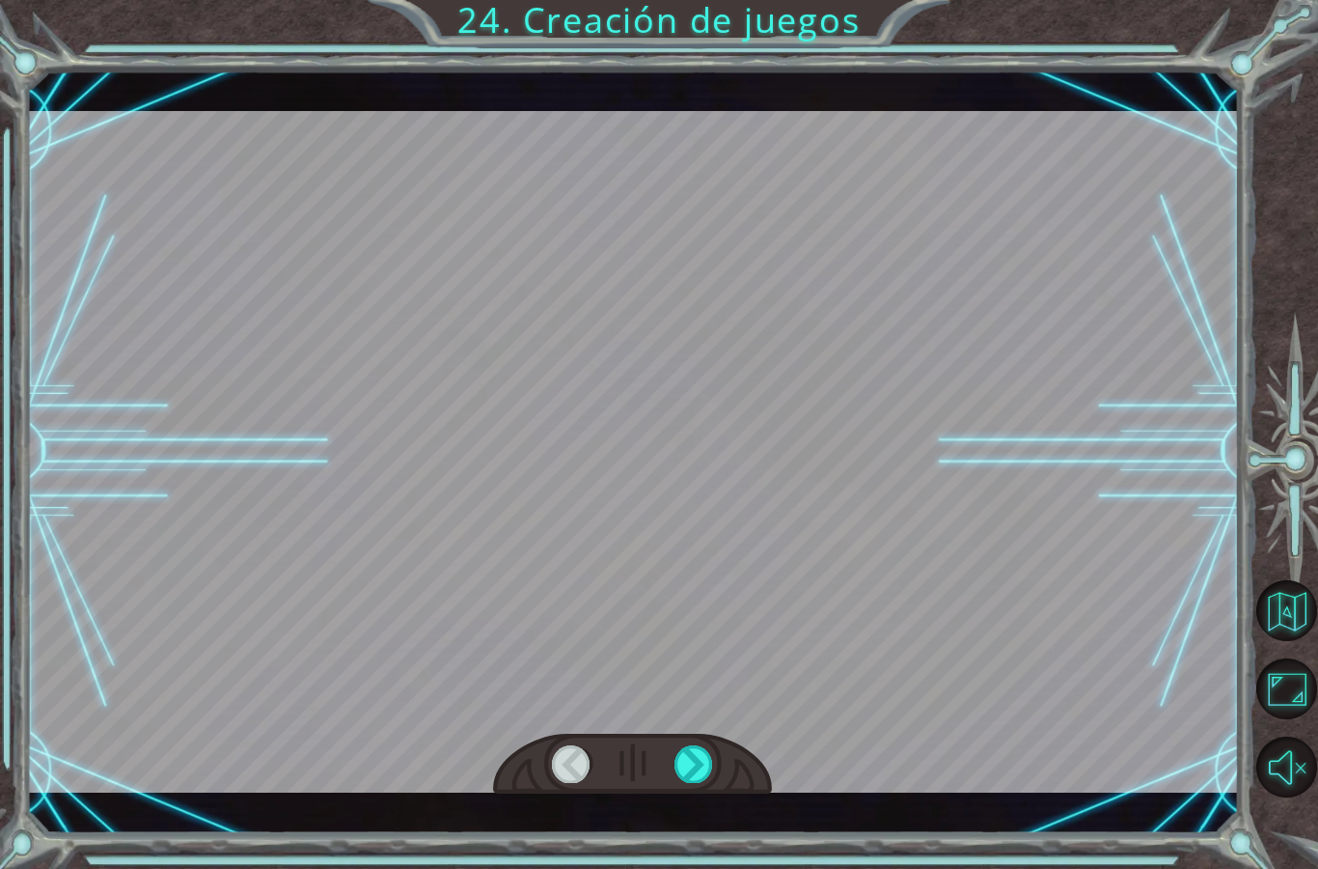
click at [713, 782] on div at bounding box center [694, 763] width 39 height 37
click at [713, 772] on div at bounding box center [694, 763] width 39 height 37
click at [715, 801] on div "¡ U n a e n o r m e n u b e e s c a l o f r i a n t e s e a c e r c a ! ¡ S e g…" at bounding box center [632, 451] width 1213 height 764
click at [717, 799] on div "¡ U n a e n o r m e n u b e e s c a l o f r i a n t e s e a c e r c a ! ¡ S e g…" at bounding box center [632, 451] width 1213 height 764
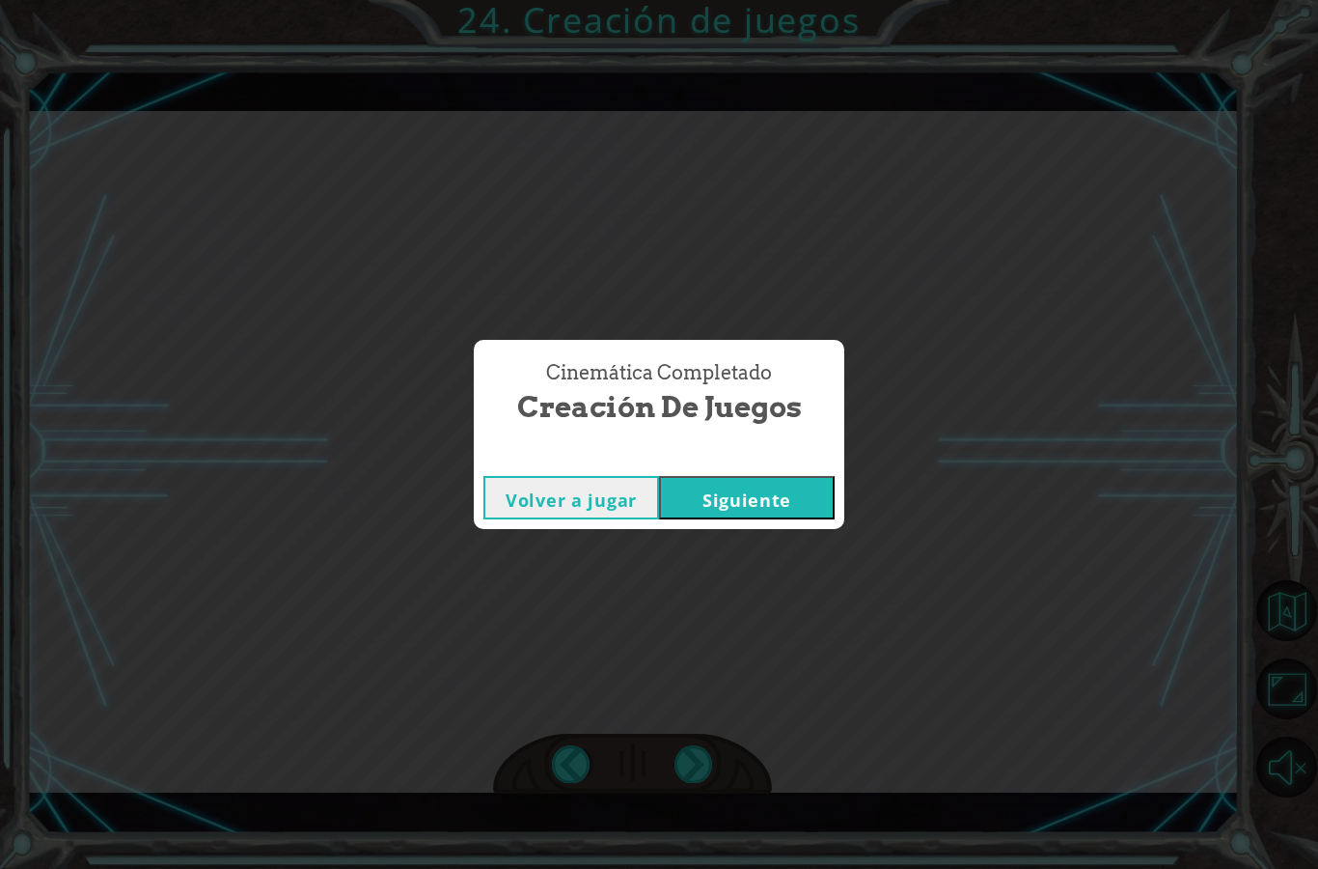
click at [776, 501] on button "Siguiente" at bounding box center [747, 497] width 176 height 43
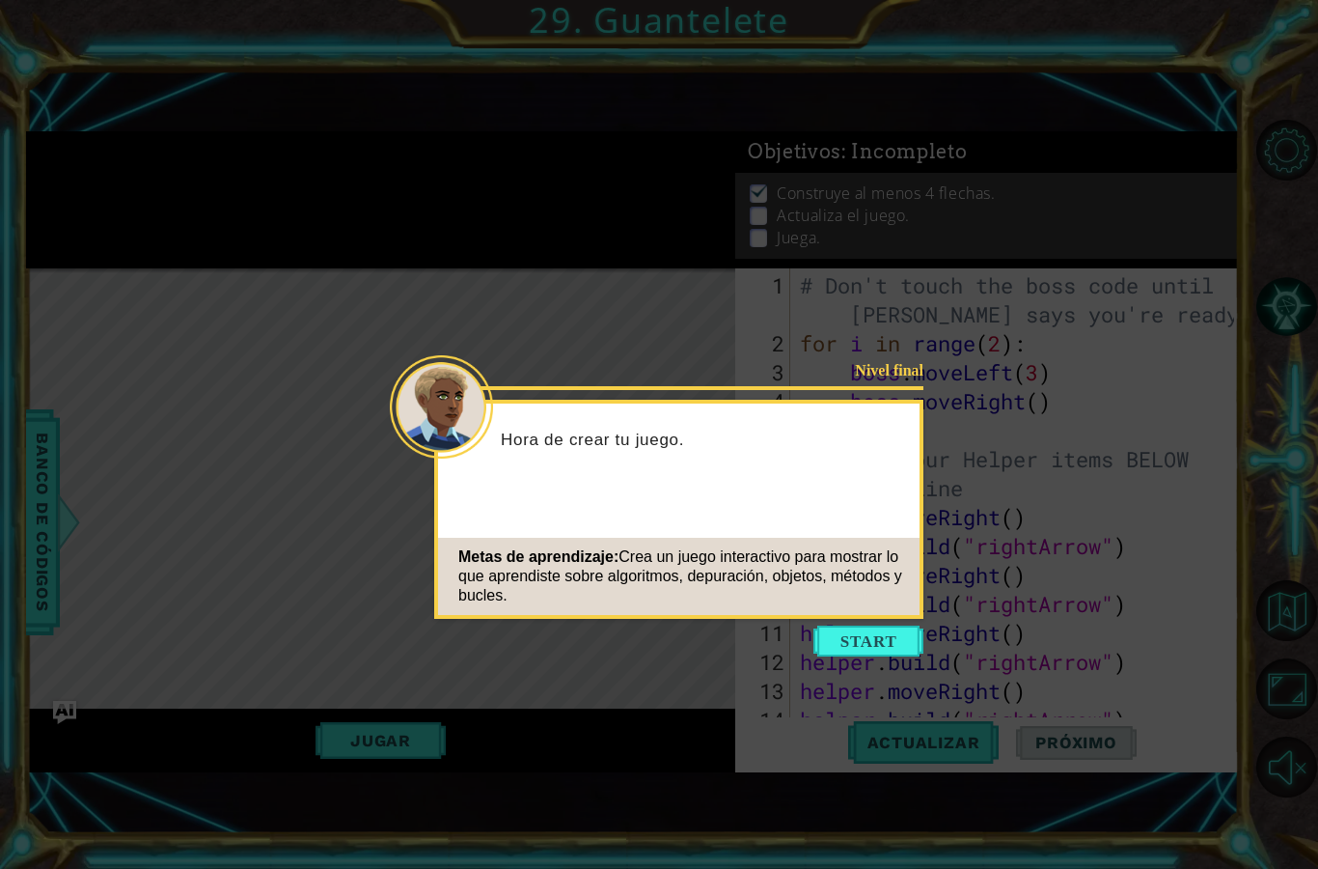
click at [882, 617] on div "Nivel final Hora de crear tu juego. Metas de aprendizaje: Crea un juego interac…" at bounding box center [678, 509] width 489 height 219
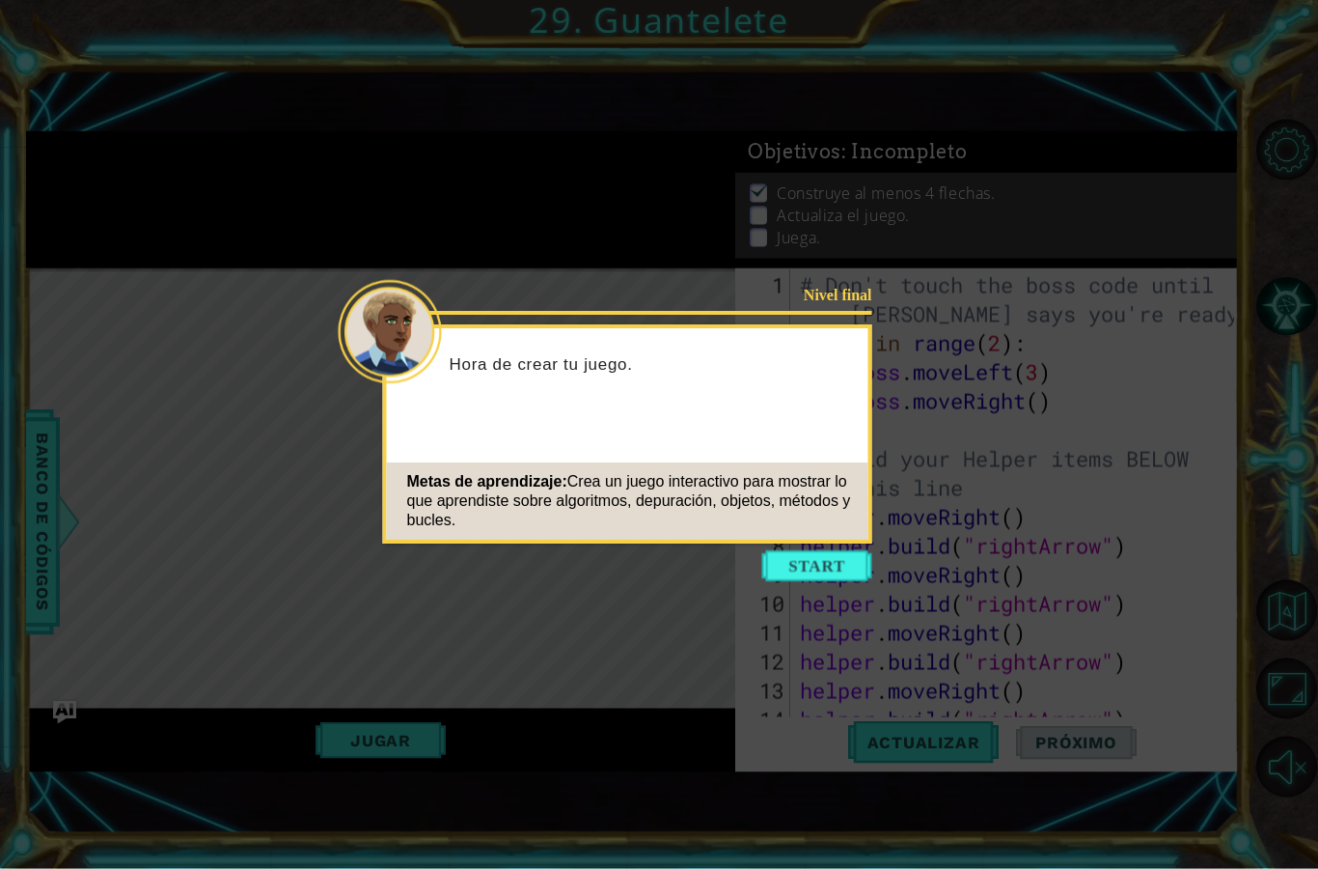
scroll to position [77, 0]
